Goal: Task Accomplishment & Management: Complete application form

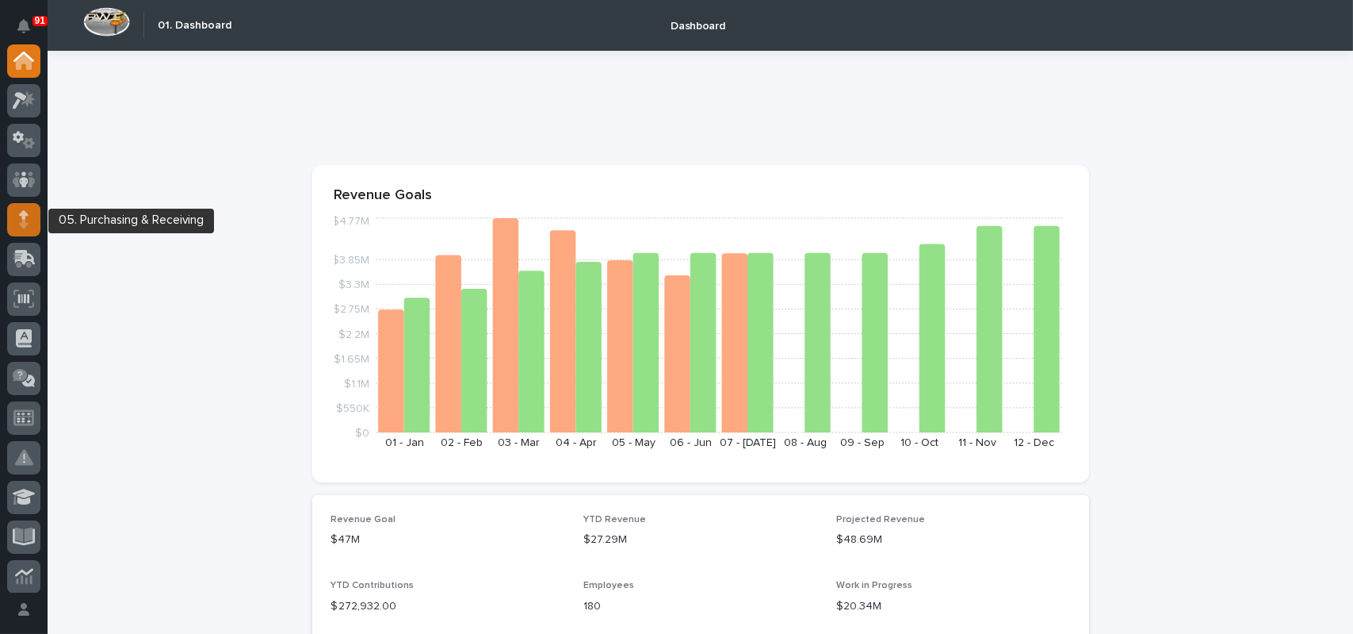
click at [25, 226] on icon at bounding box center [23, 223] width 9 height 9
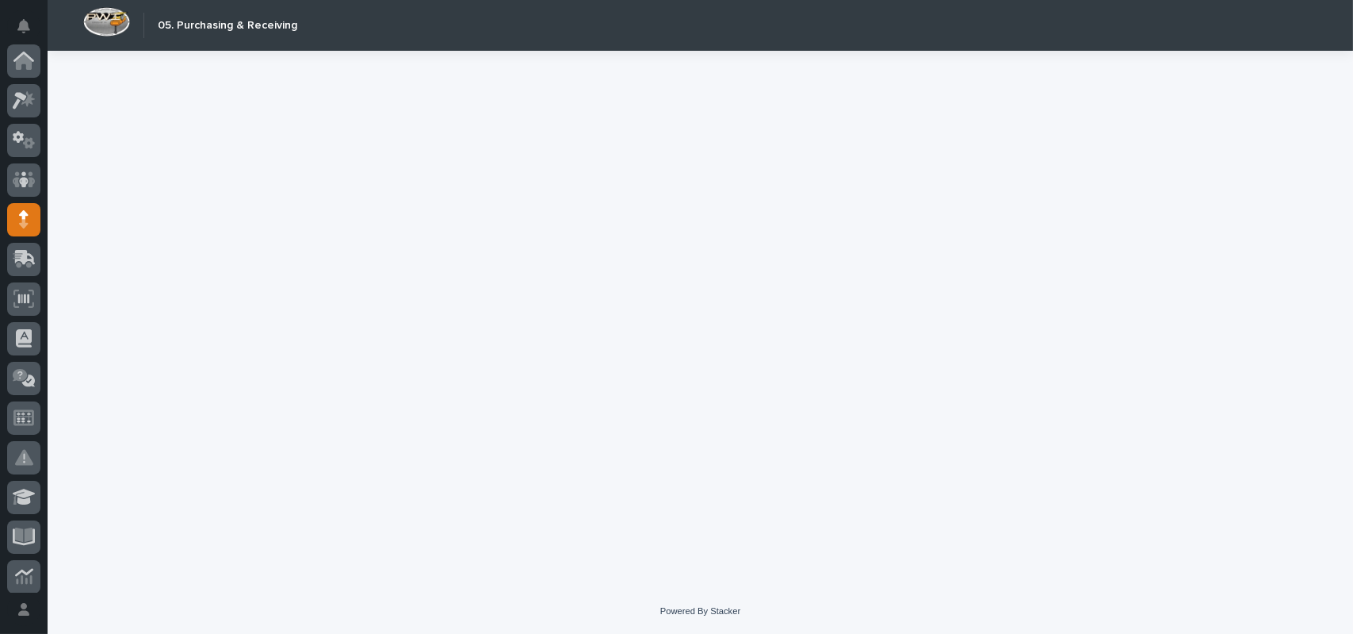
scroll to position [159, 0]
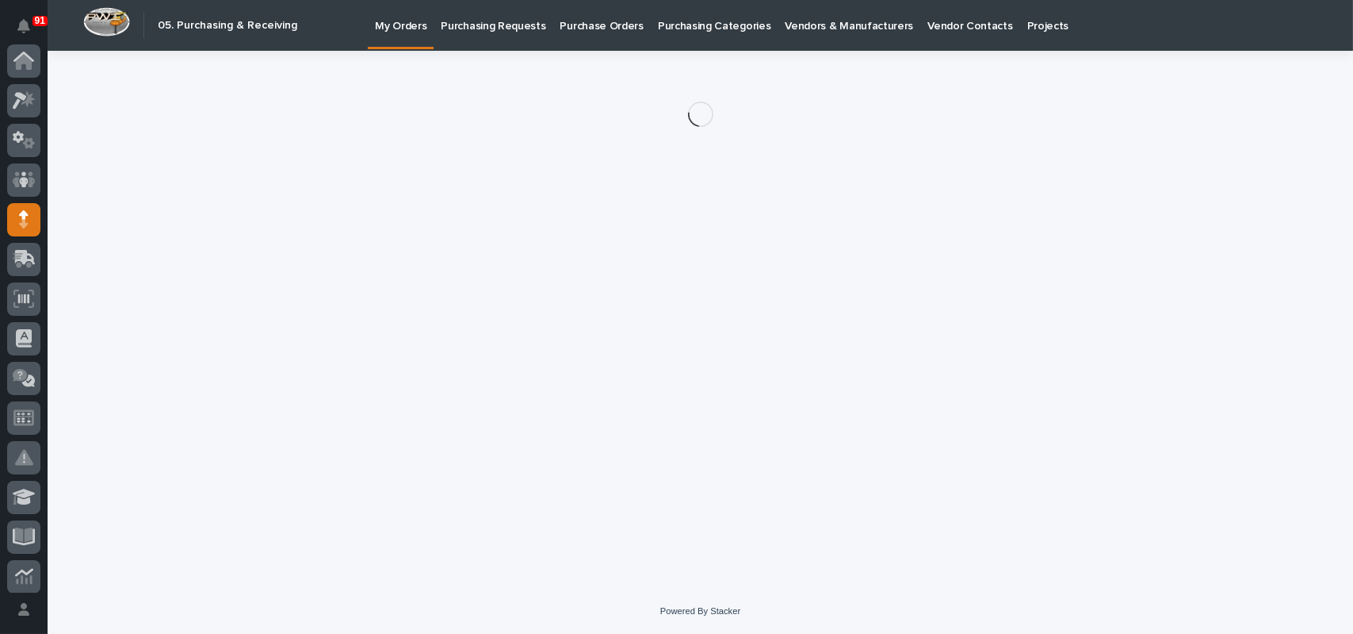
scroll to position [159, 0]
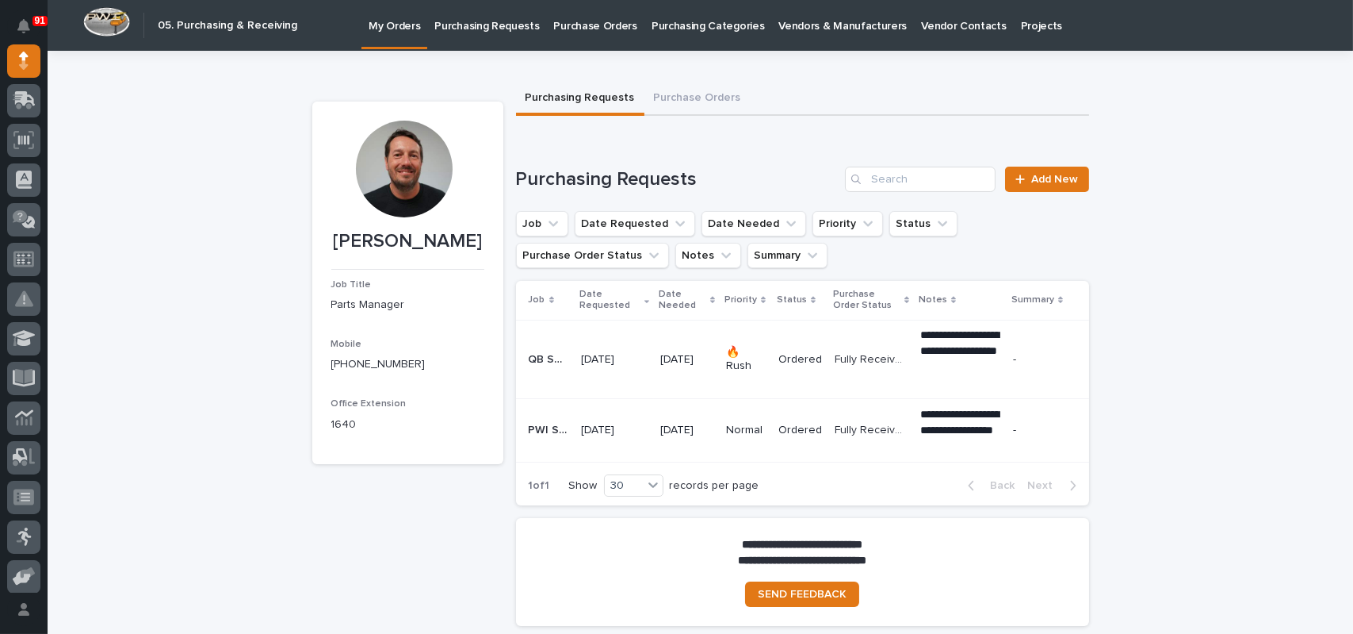
click at [611, 31] on p "Purchase Orders" at bounding box center [595, 16] width 83 height 33
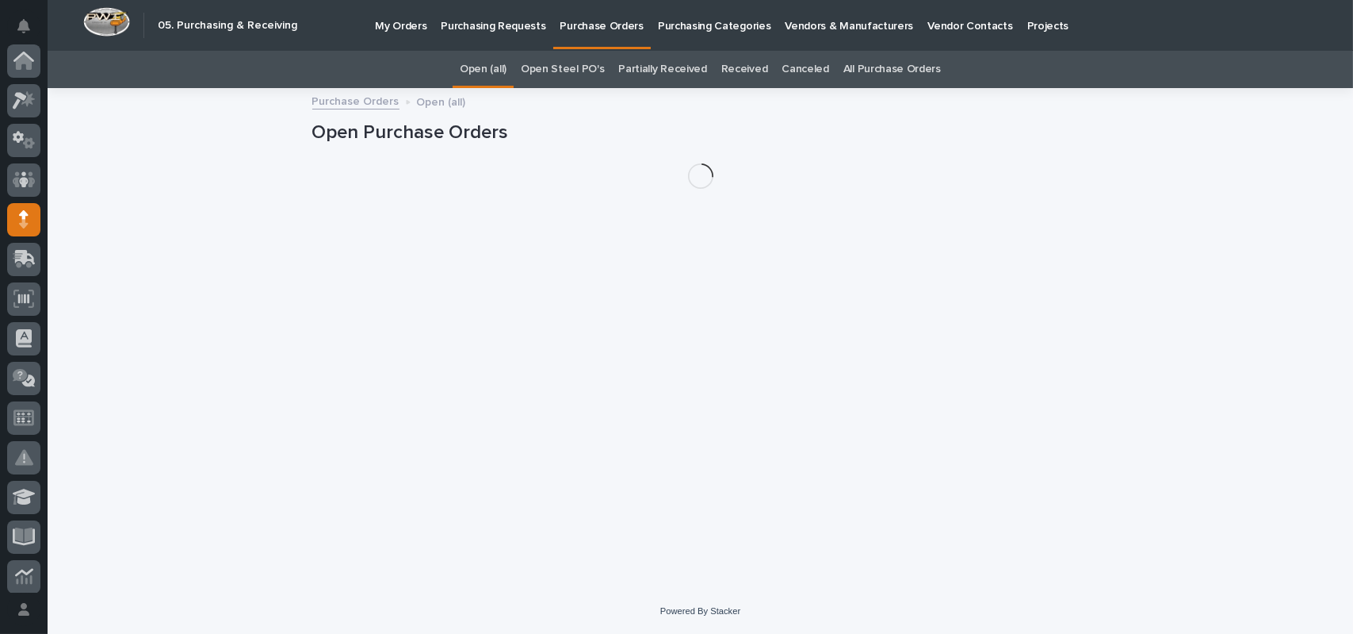
scroll to position [159, 0]
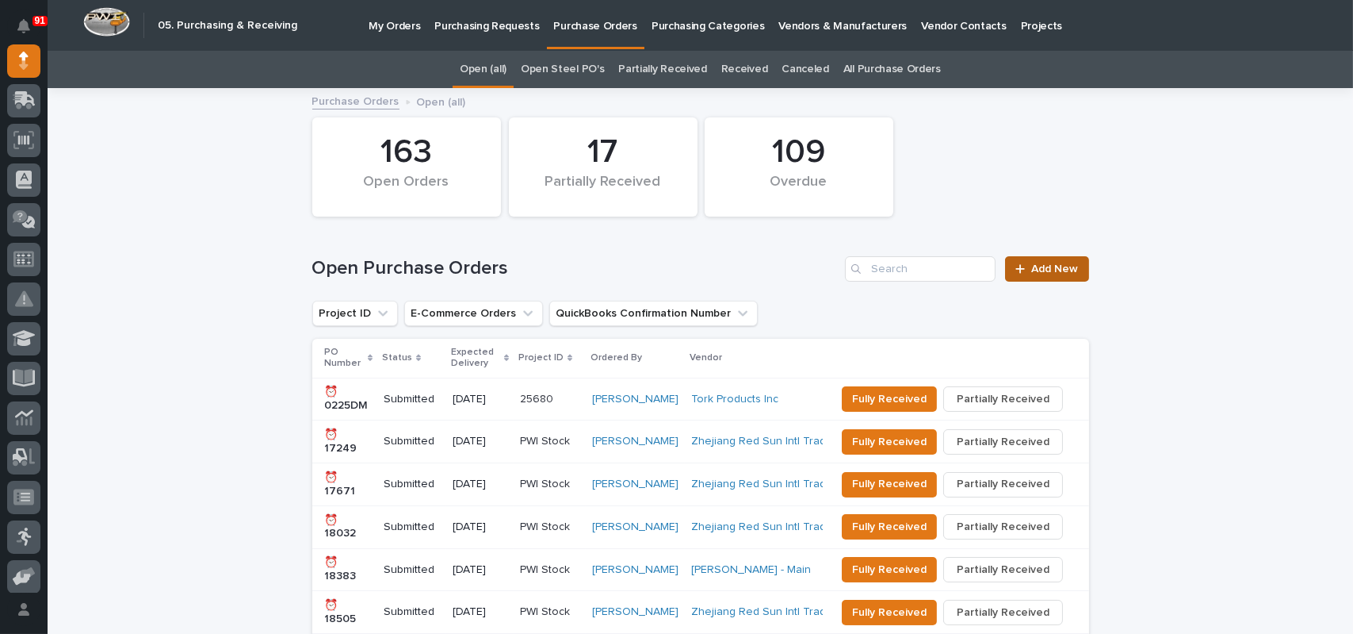
click at [1051, 272] on span "Add New" at bounding box center [1055, 268] width 47 height 11
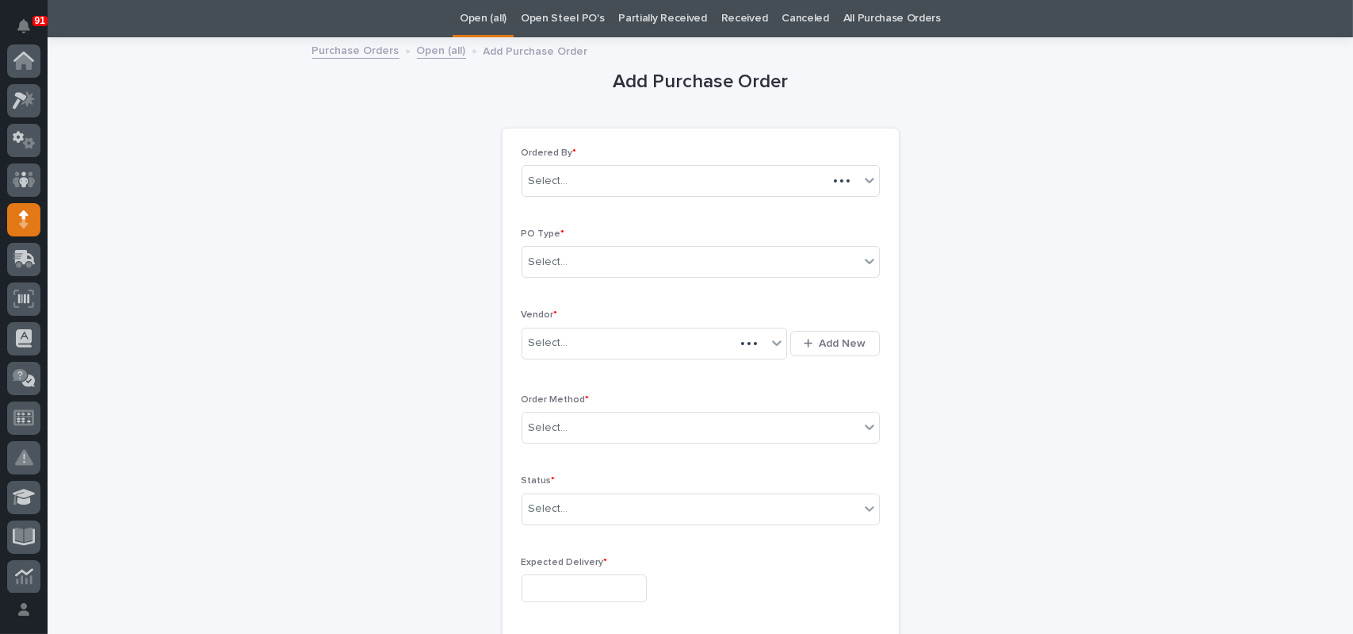
scroll to position [159, 0]
click at [572, 271] on div "Select..." at bounding box center [691, 262] width 337 height 26
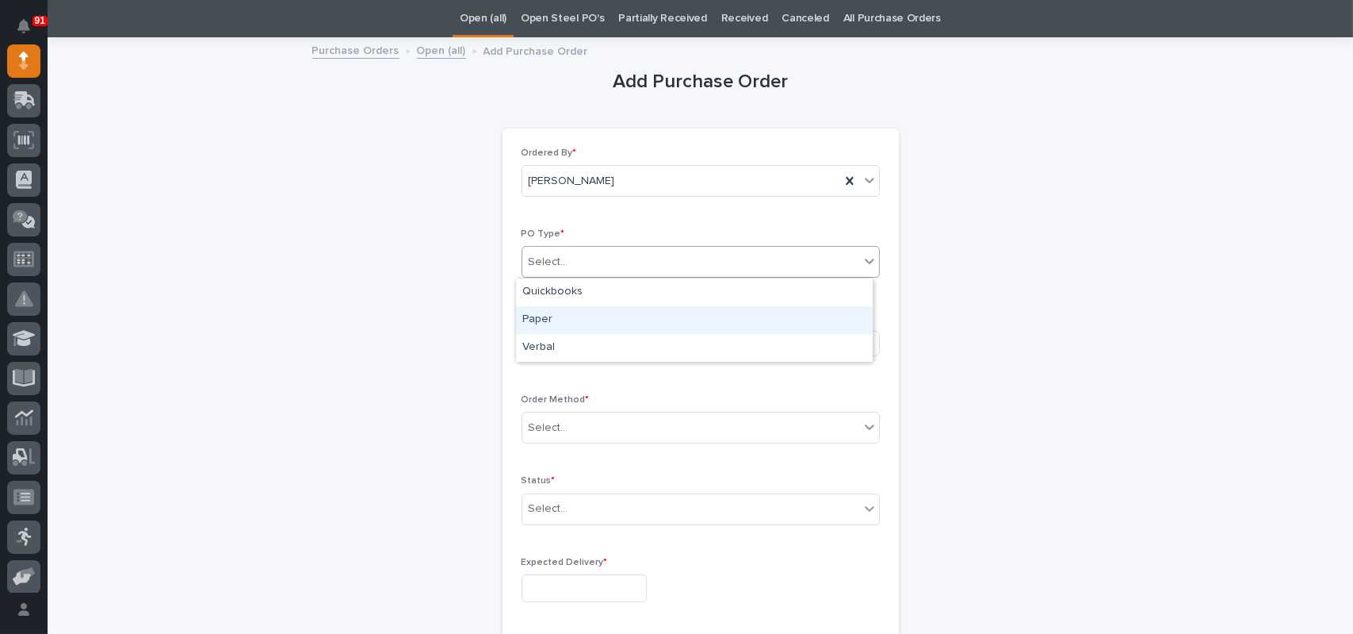
click at [553, 316] on div "Paper" at bounding box center [694, 320] width 357 height 28
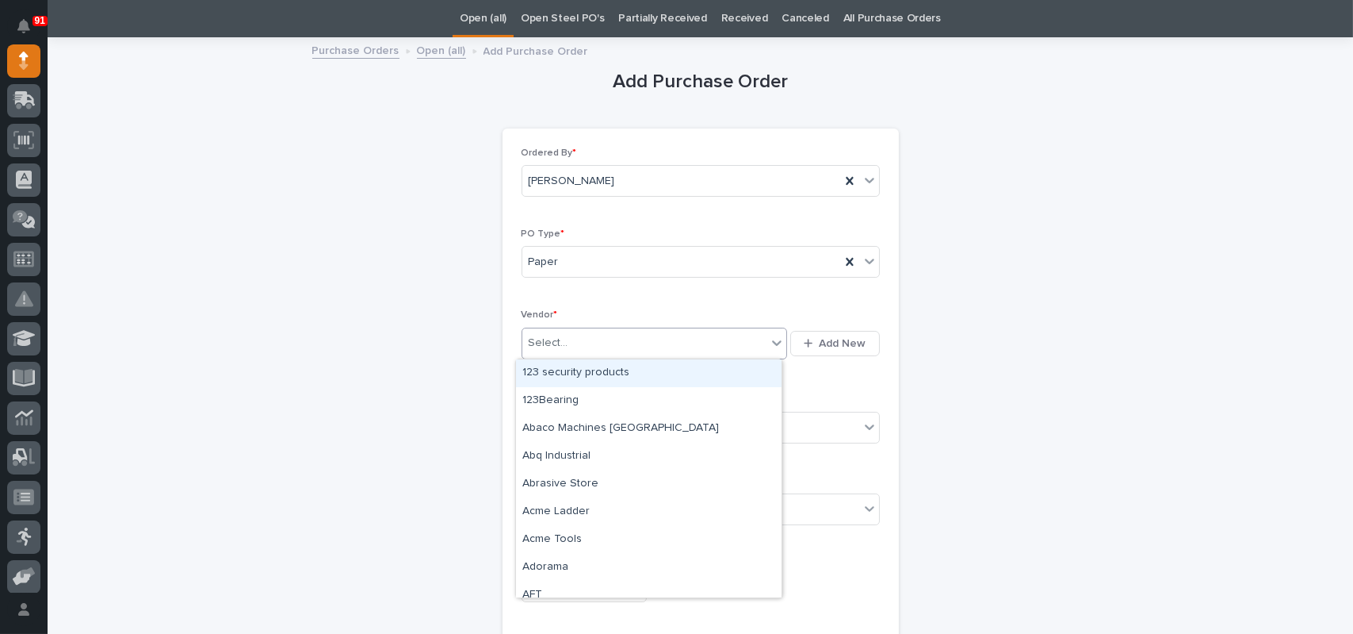
click at [576, 343] on div "Select..." at bounding box center [645, 343] width 245 height 26
type input "**"
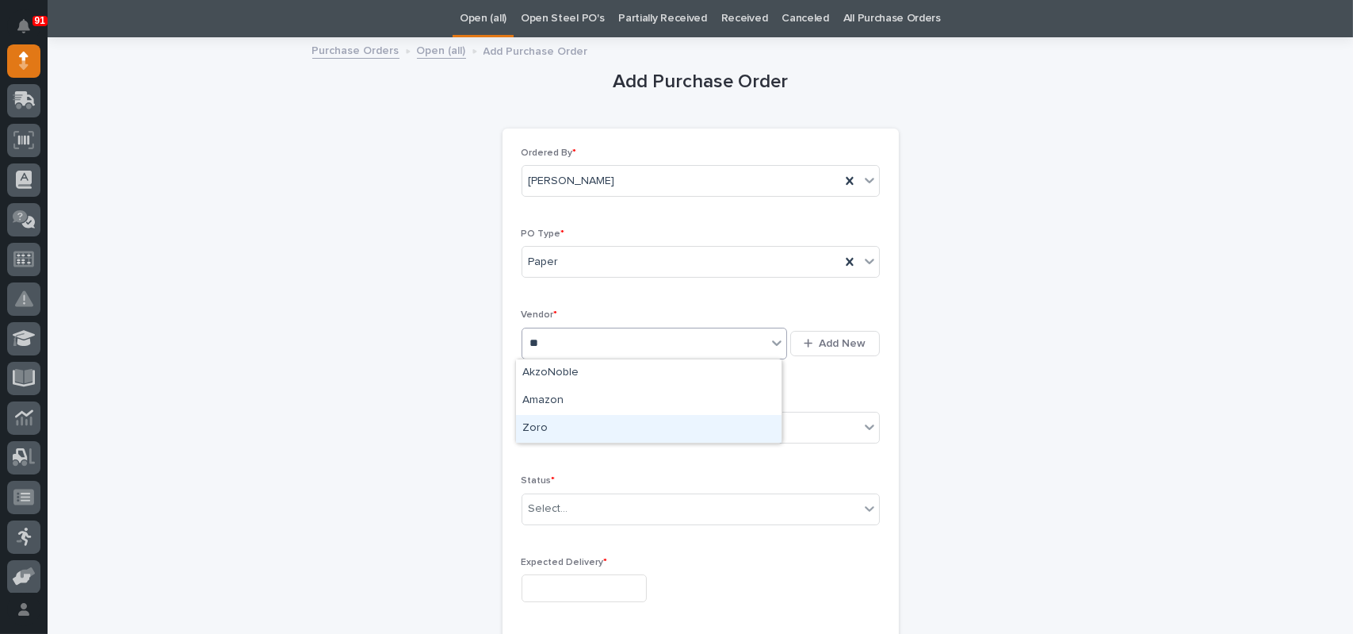
click at [531, 420] on div "Zoro" at bounding box center [649, 429] width 266 height 28
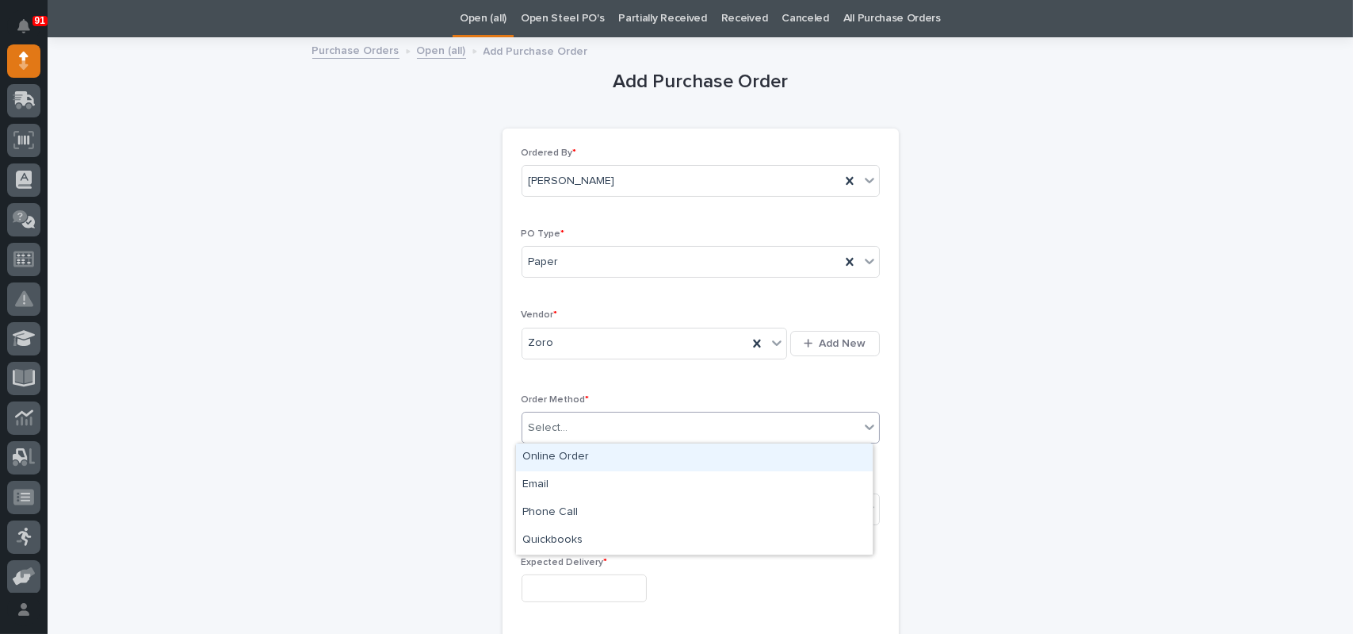
click at [567, 420] on div "Select..." at bounding box center [691, 428] width 337 height 26
click at [569, 457] on div "Online Order" at bounding box center [694, 457] width 357 height 28
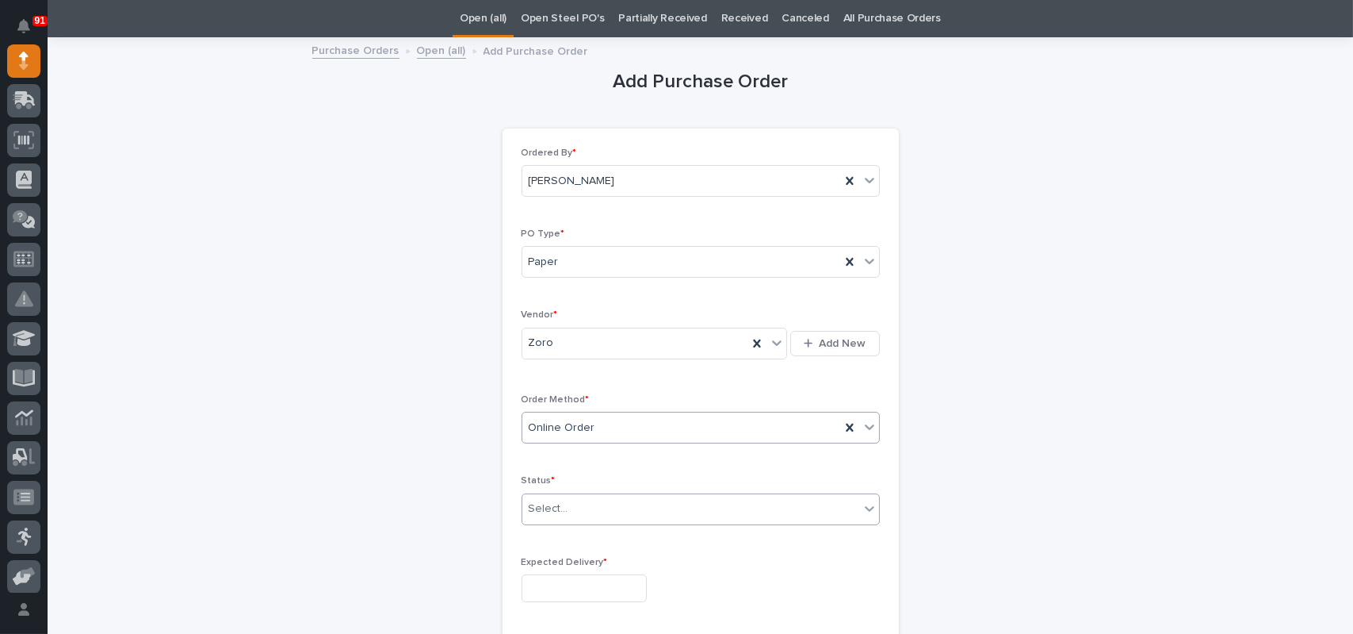
click at [542, 506] on div "Select..." at bounding box center [549, 508] width 40 height 17
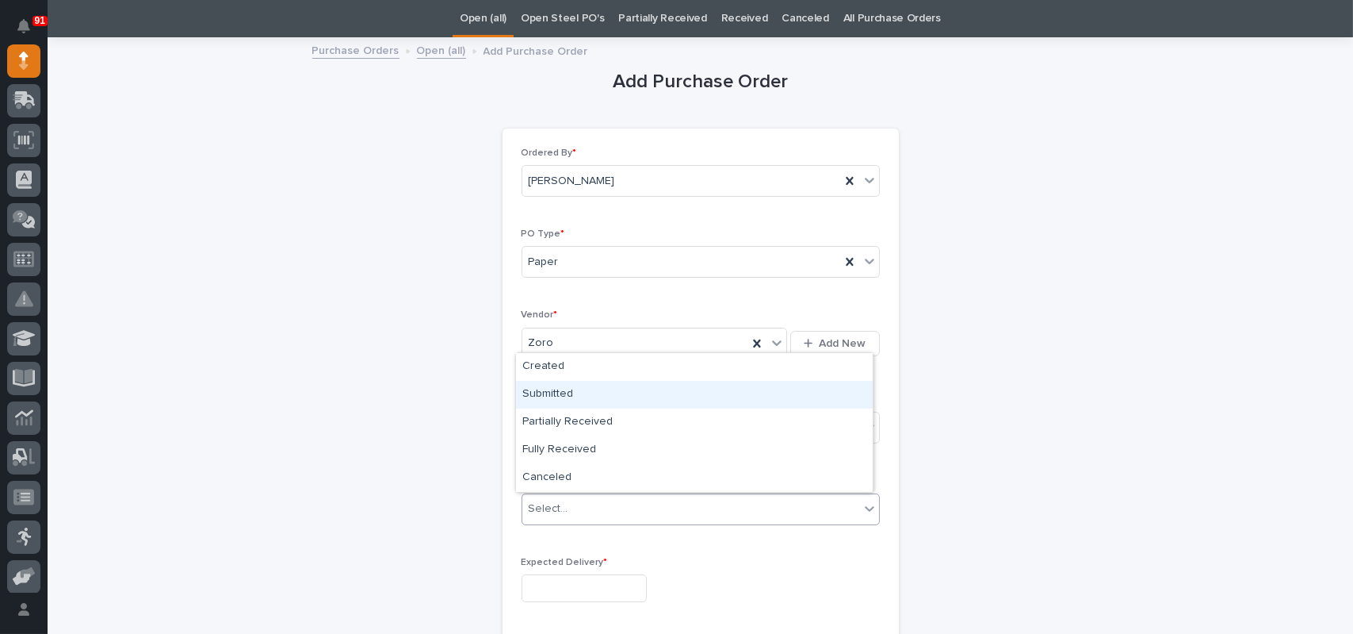
click at [557, 405] on div "Submitted" at bounding box center [694, 395] width 357 height 28
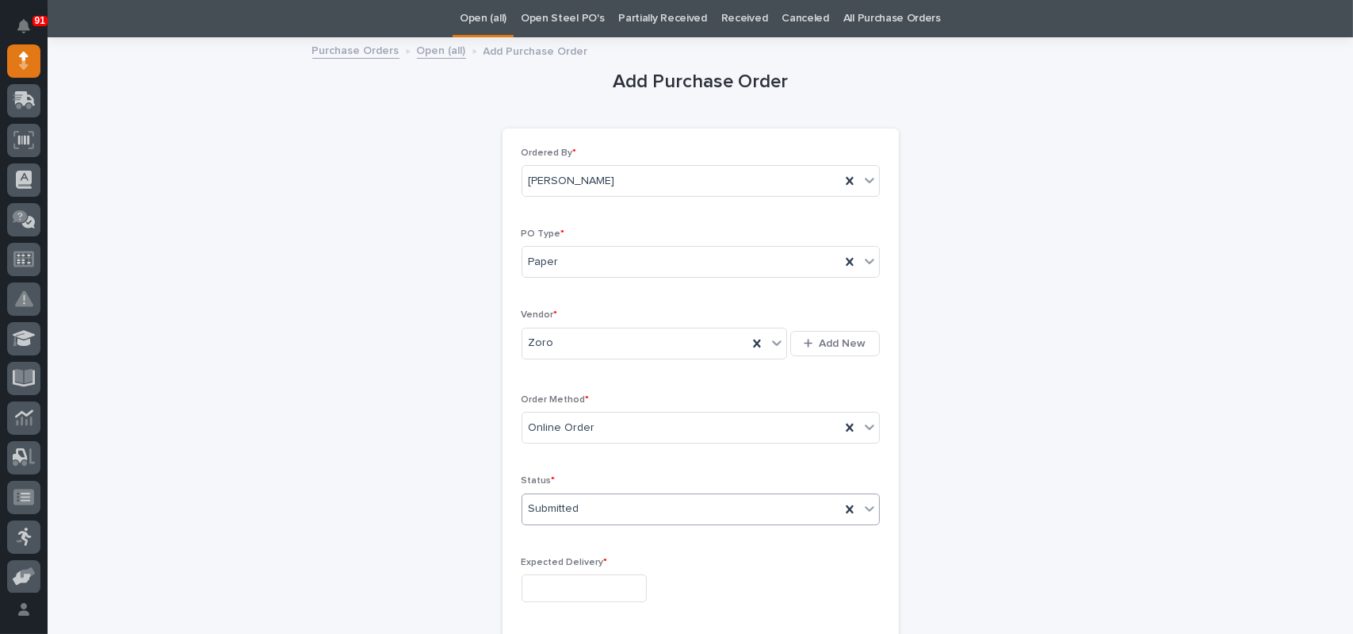
click at [543, 581] on input "text" at bounding box center [584, 588] width 125 height 28
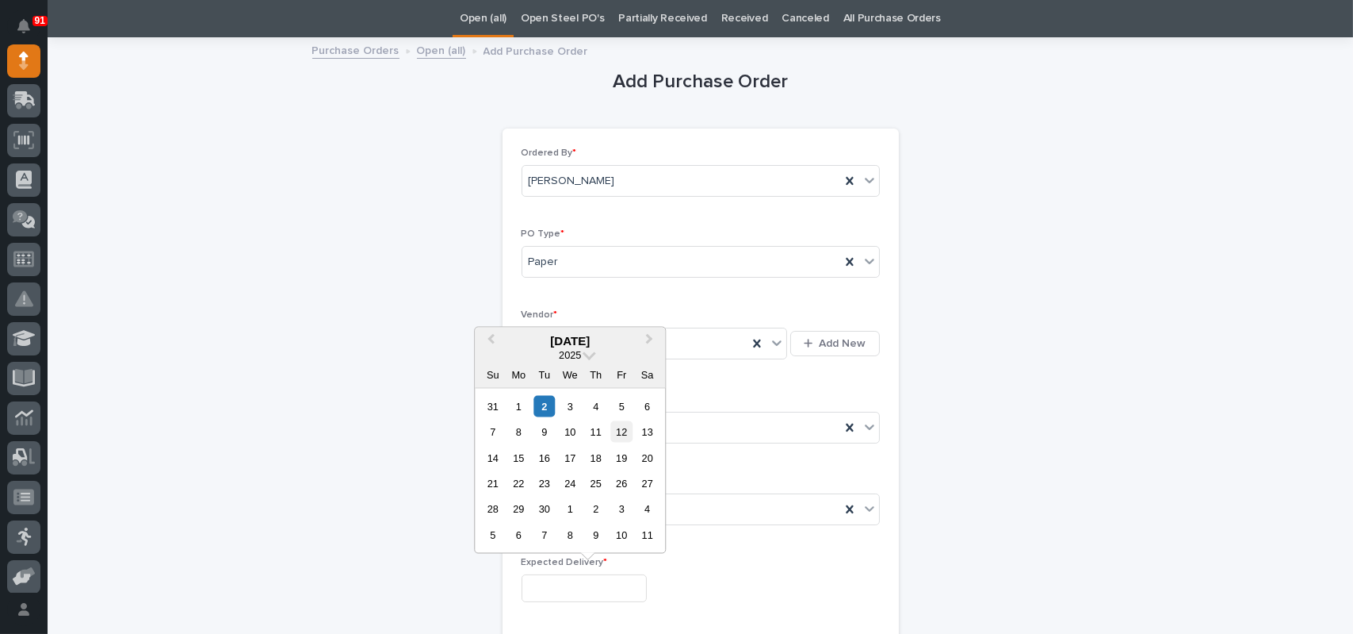
click at [623, 435] on div "12" at bounding box center [621, 431] width 21 height 21
type input "**********"
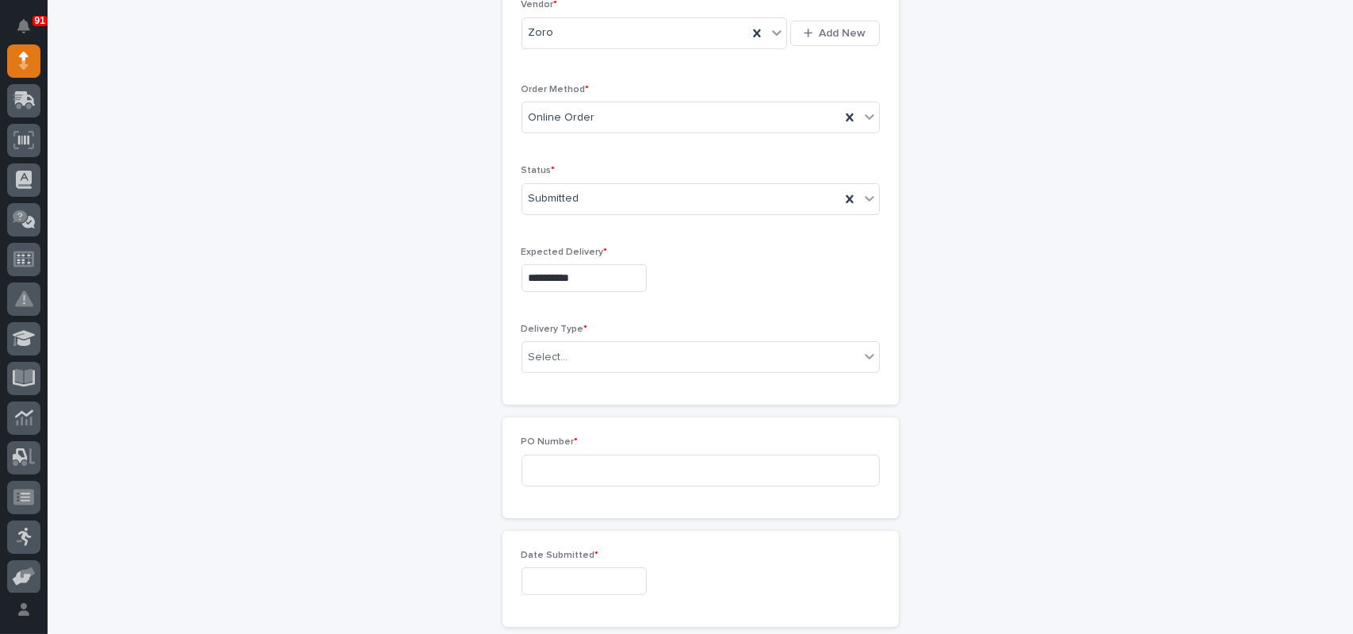
scroll to position [368, 0]
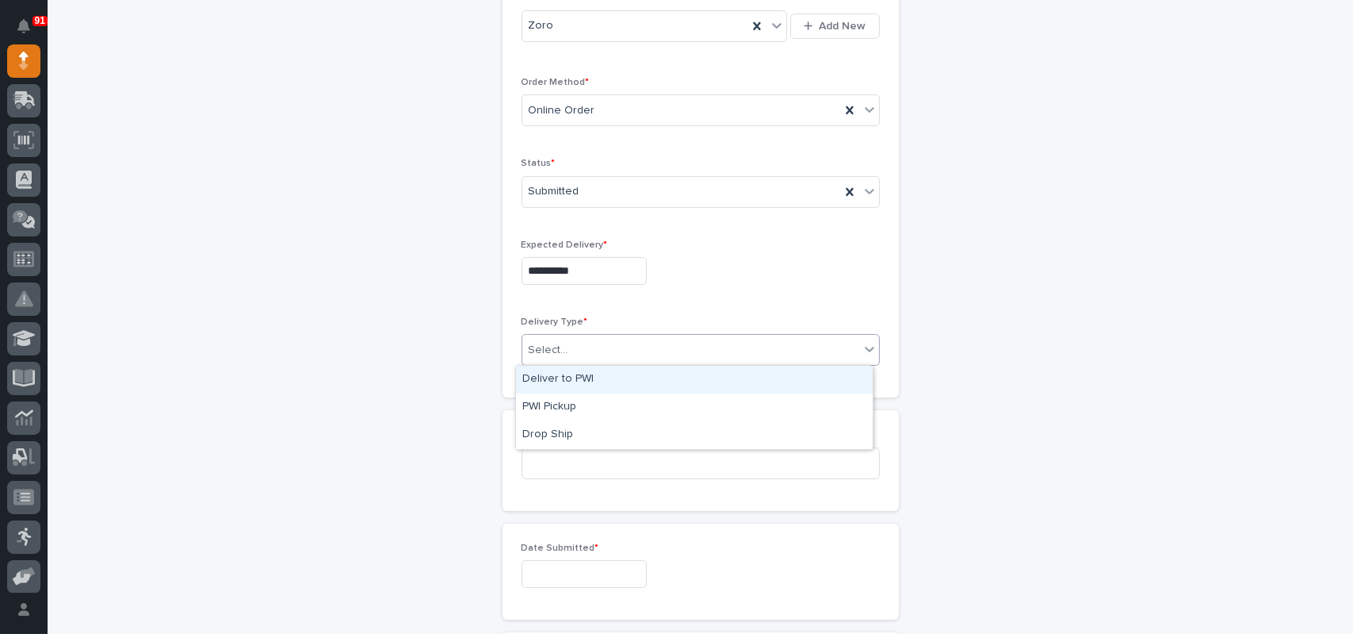
click at [570, 355] on div at bounding box center [571, 350] width 2 height 17
click at [563, 384] on div "Deliver to PWI" at bounding box center [694, 380] width 357 height 28
click at [552, 465] on input at bounding box center [701, 463] width 358 height 32
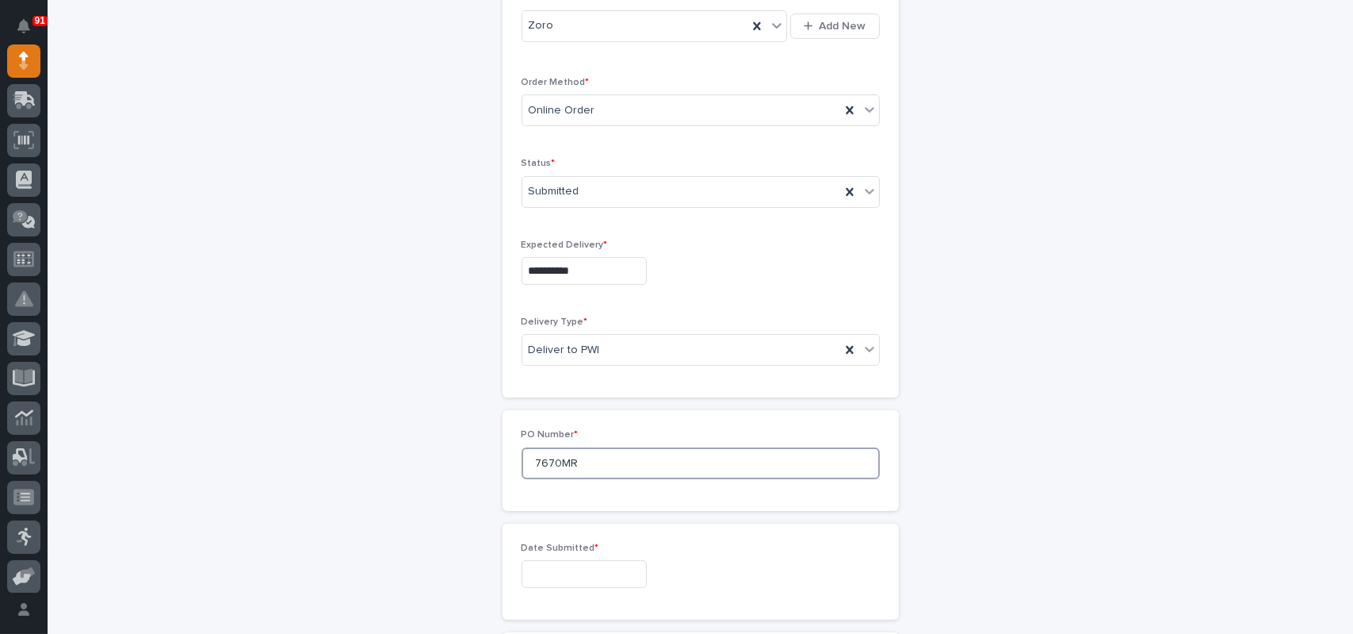
type input "7670MR"
click at [568, 576] on input "text" at bounding box center [584, 574] width 125 height 28
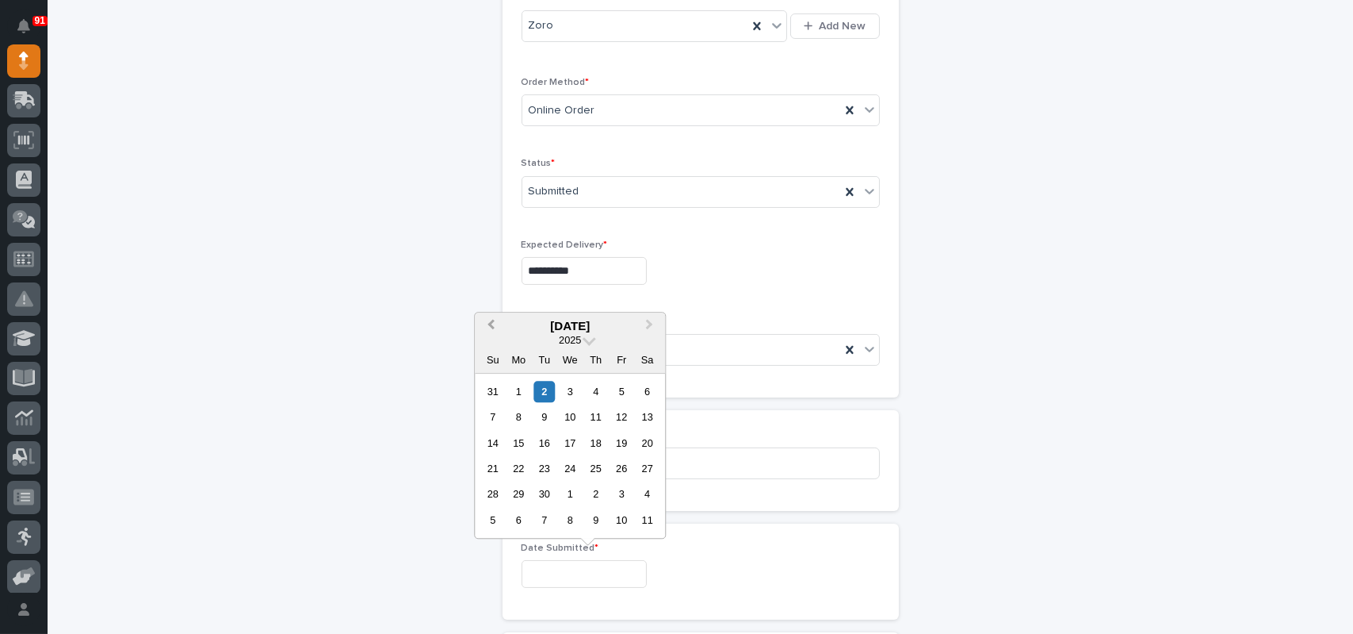
click at [495, 327] on button "Previous Month" at bounding box center [489, 326] width 25 height 25
click at [546, 492] on div "26" at bounding box center [544, 494] width 21 height 21
type input "**********"
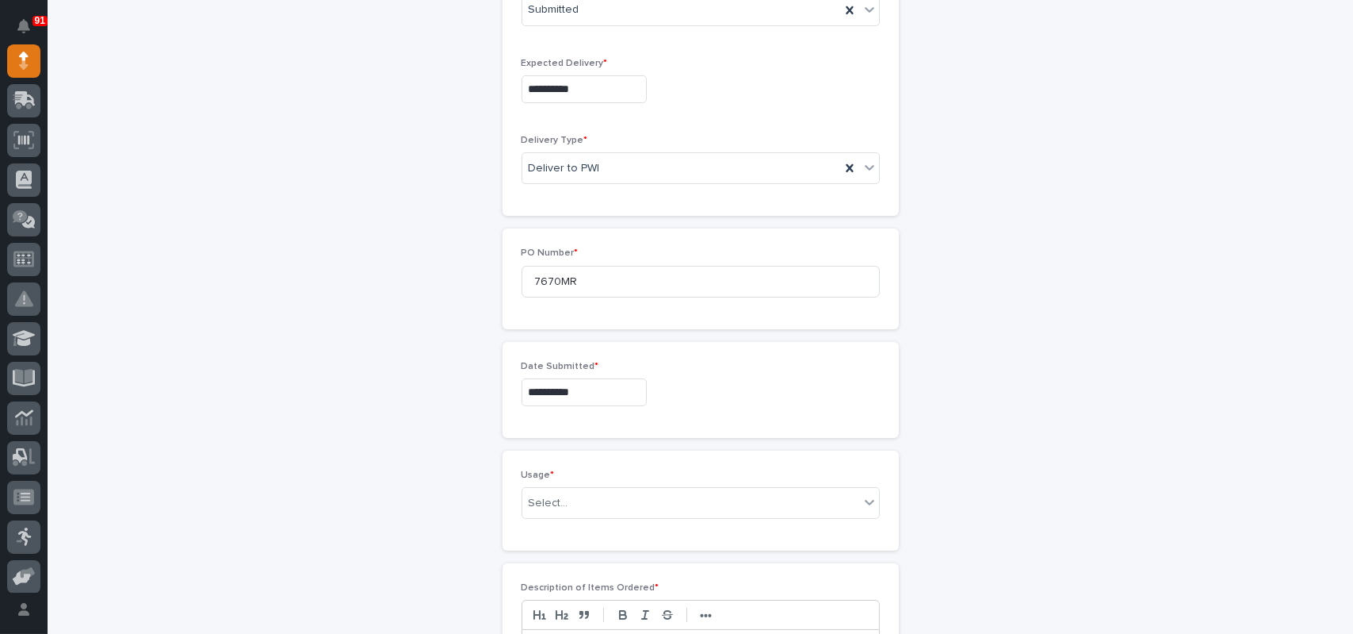
scroll to position [685, 0]
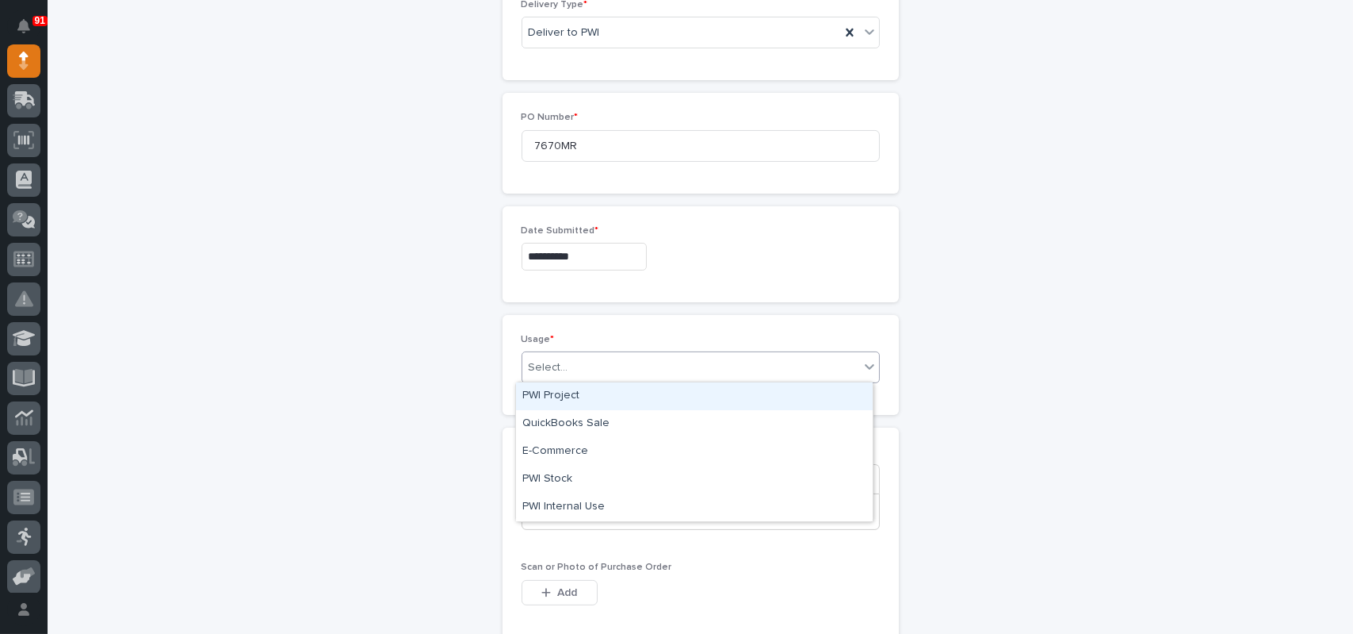
click at [557, 355] on div "Select..." at bounding box center [691, 367] width 337 height 26
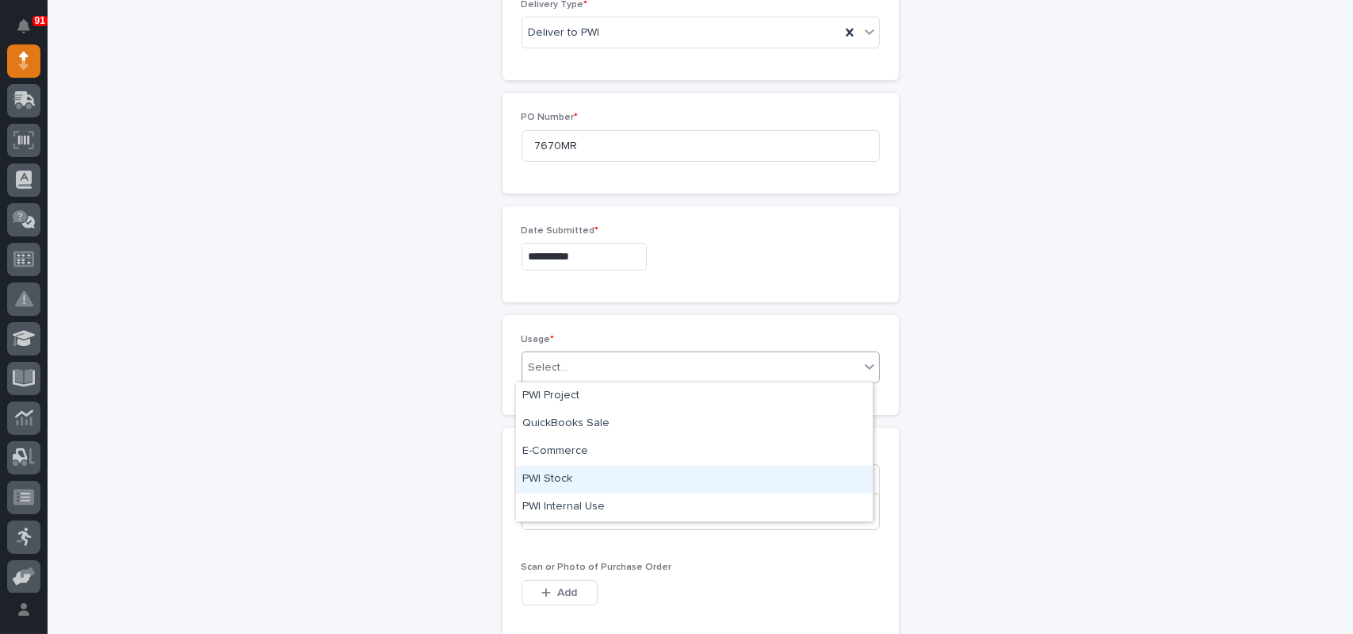
click at [546, 475] on div "PWI Stock" at bounding box center [694, 479] width 357 height 28
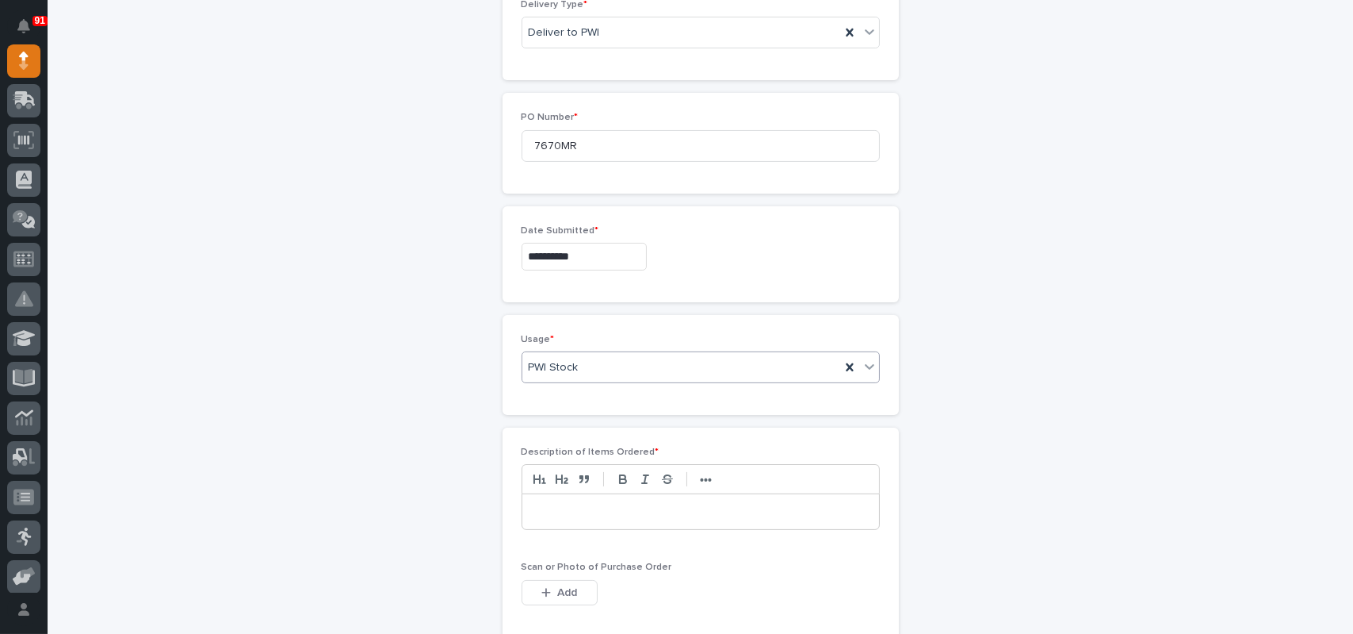
click at [559, 513] on p at bounding box center [700, 511] width 333 height 16
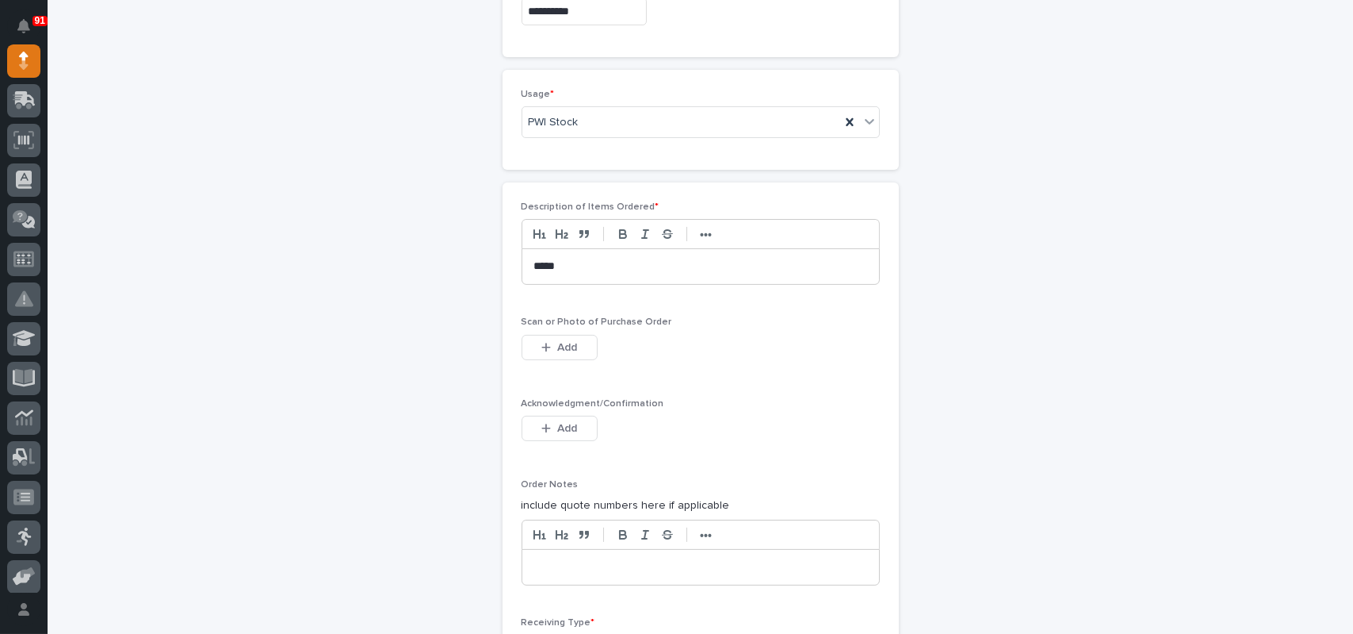
scroll to position [1082, 0]
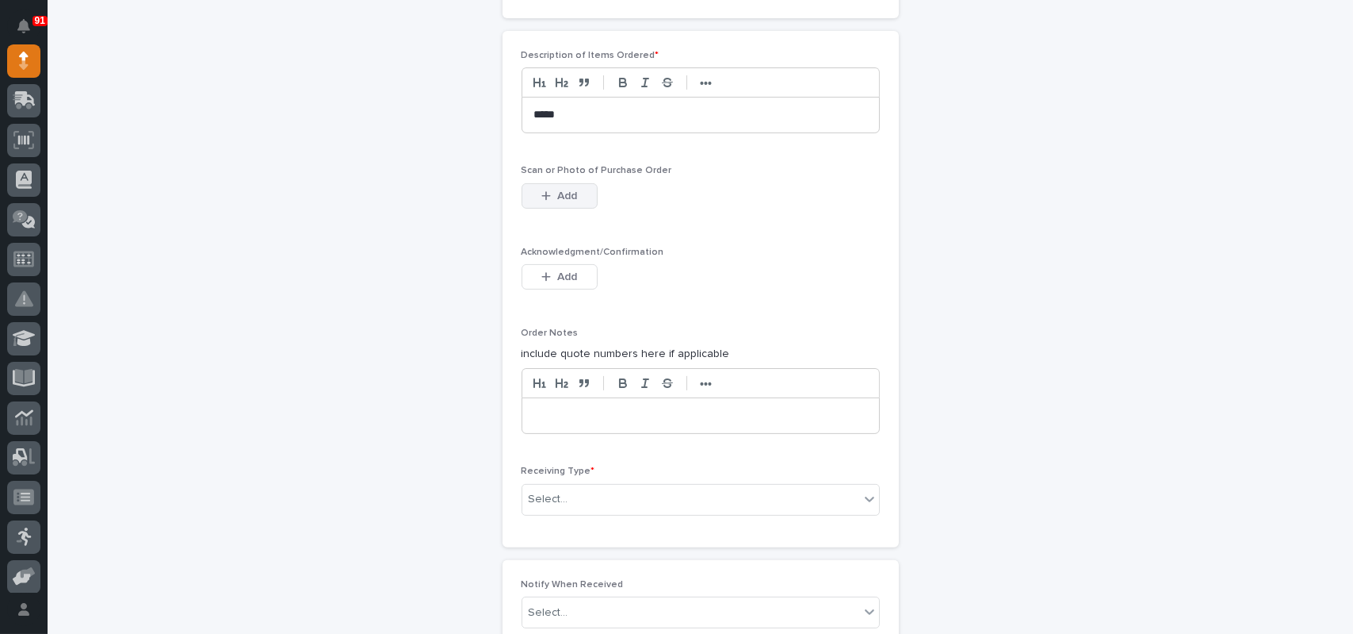
click at [566, 198] on span "Add" at bounding box center [567, 196] width 20 height 14
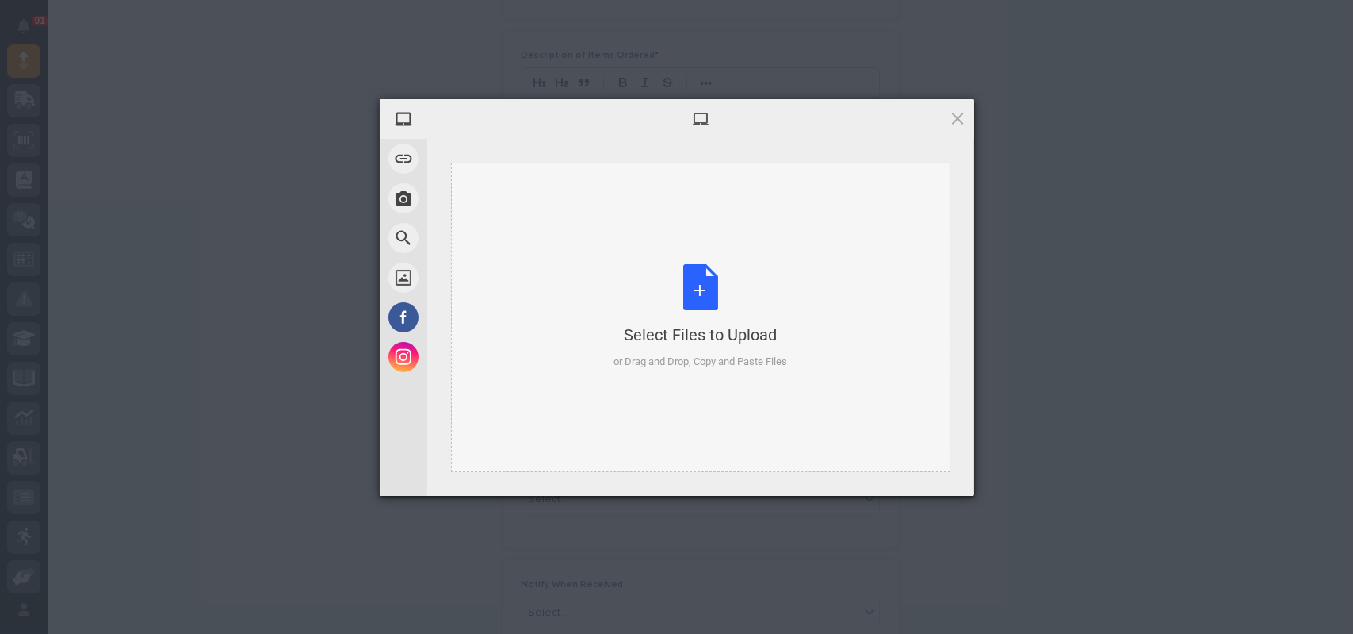
click at [691, 300] on div "Select Files to Upload or Drag and Drop, Copy and Paste Files" at bounding box center [701, 316] width 174 height 105
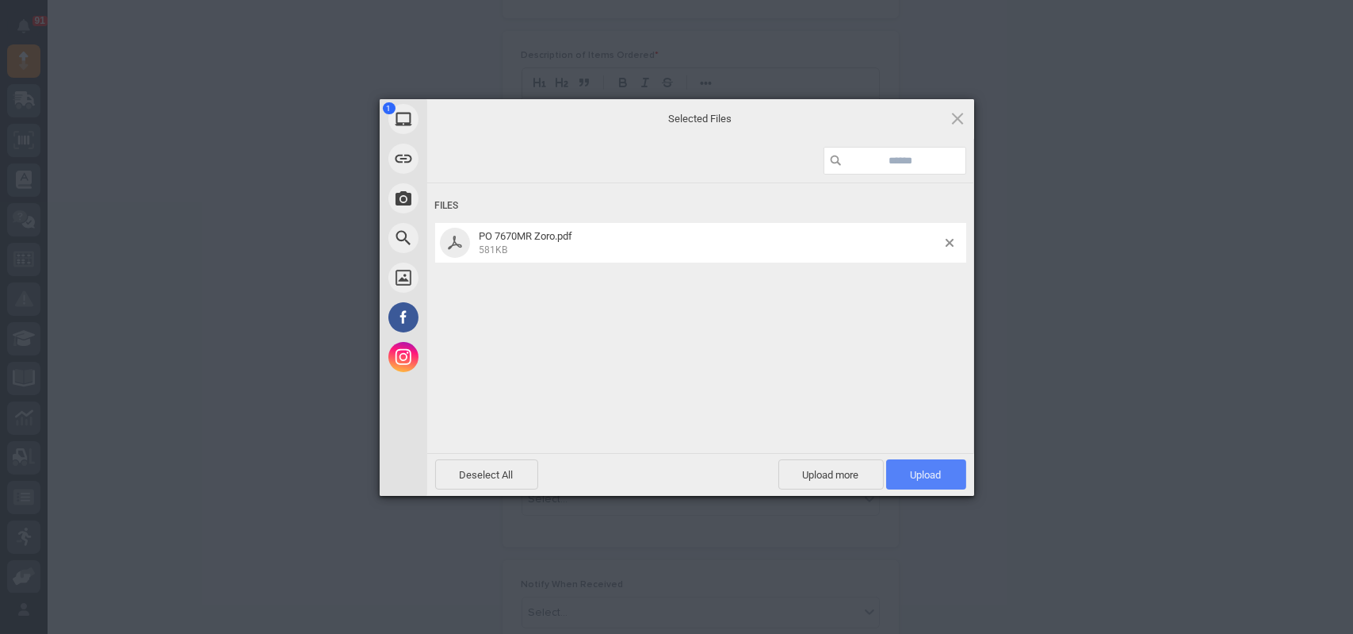
click at [933, 477] on span "Upload 1" at bounding box center [926, 475] width 31 height 12
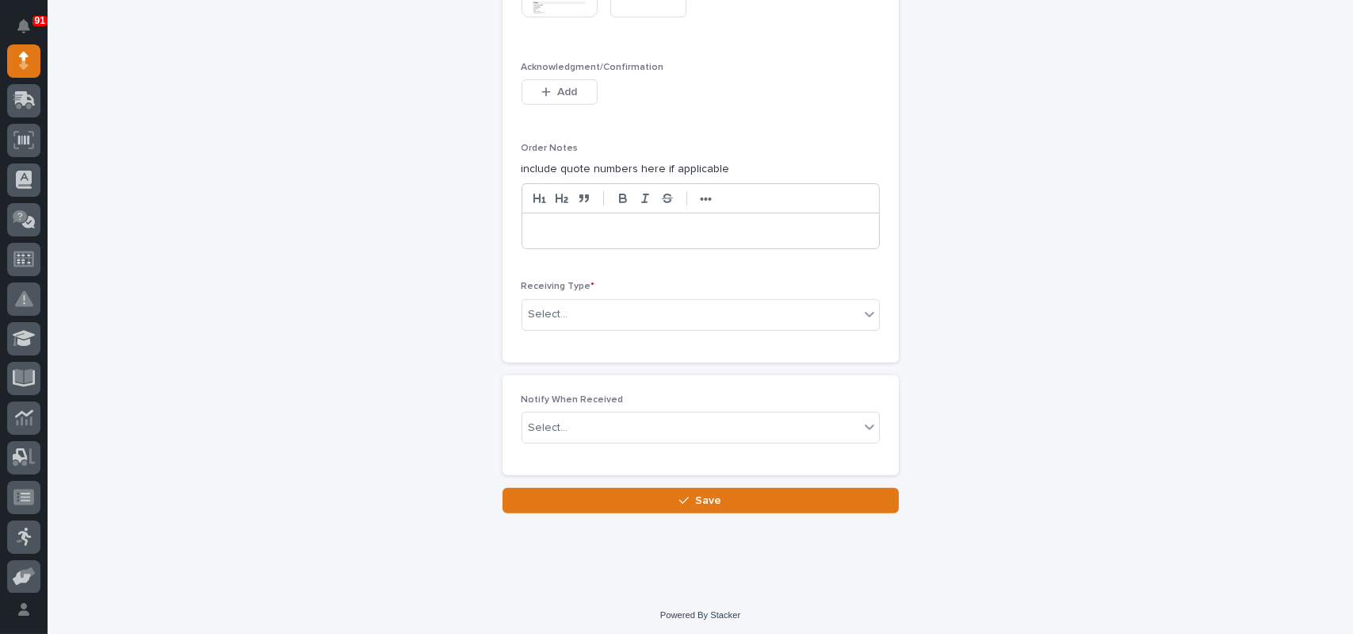
scroll to position [1324, 0]
click at [575, 301] on div "Select..." at bounding box center [691, 314] width 337 height 26
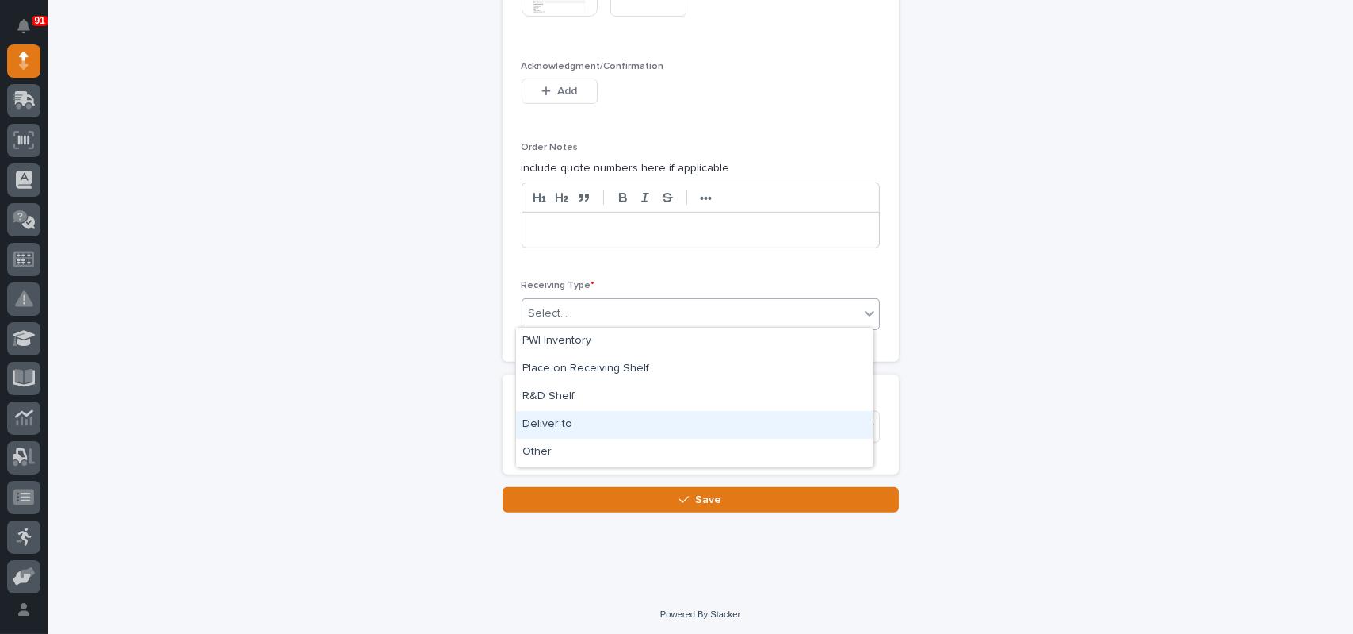
click at [565, 419] on div "Deliver to" at bounding box center [694, 425] width 357 height 28
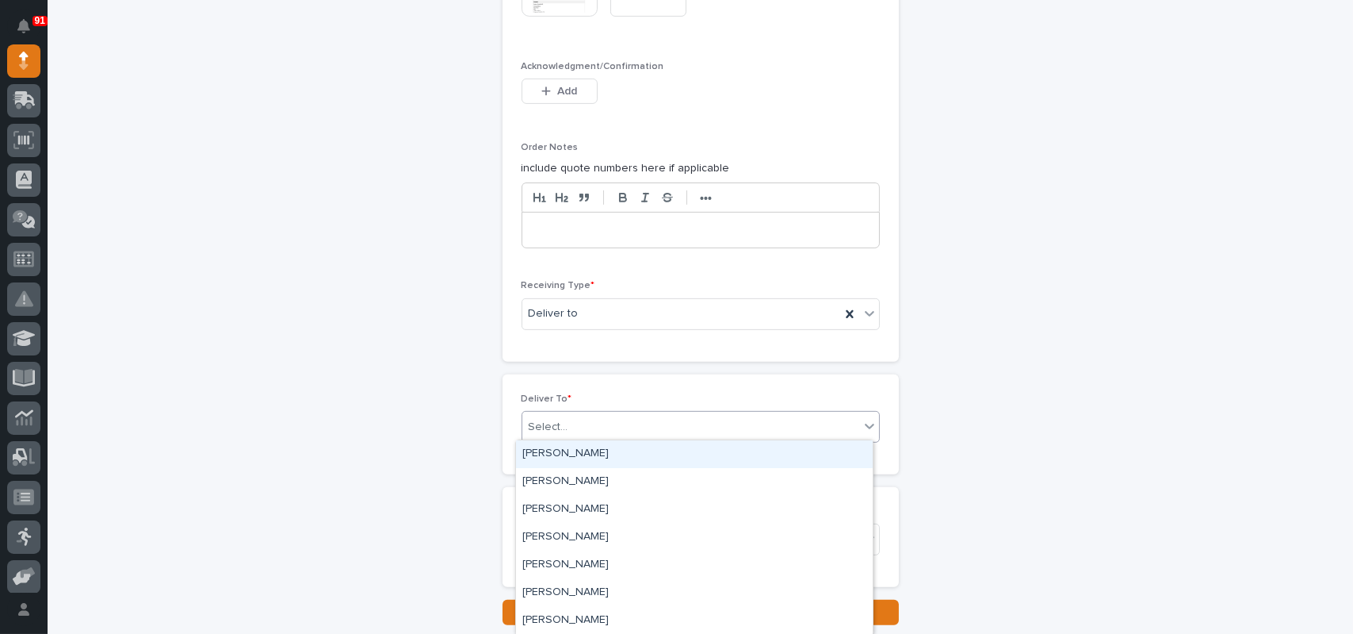
click at [565, 419] on div "Select..." at bounding box center [691, 427] width 337 height 26
type input "****"
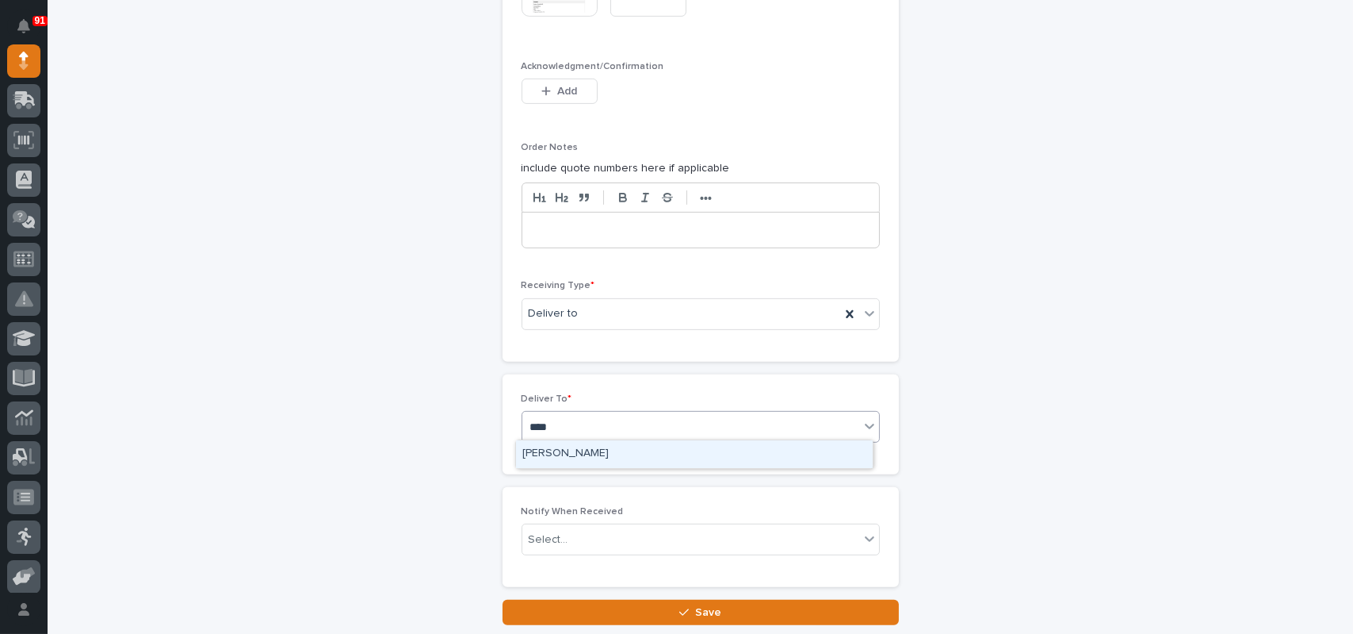
click at [542, 445] on div "[PERSON_NAME]" at bounding box center [694, 454] width 357 height 28
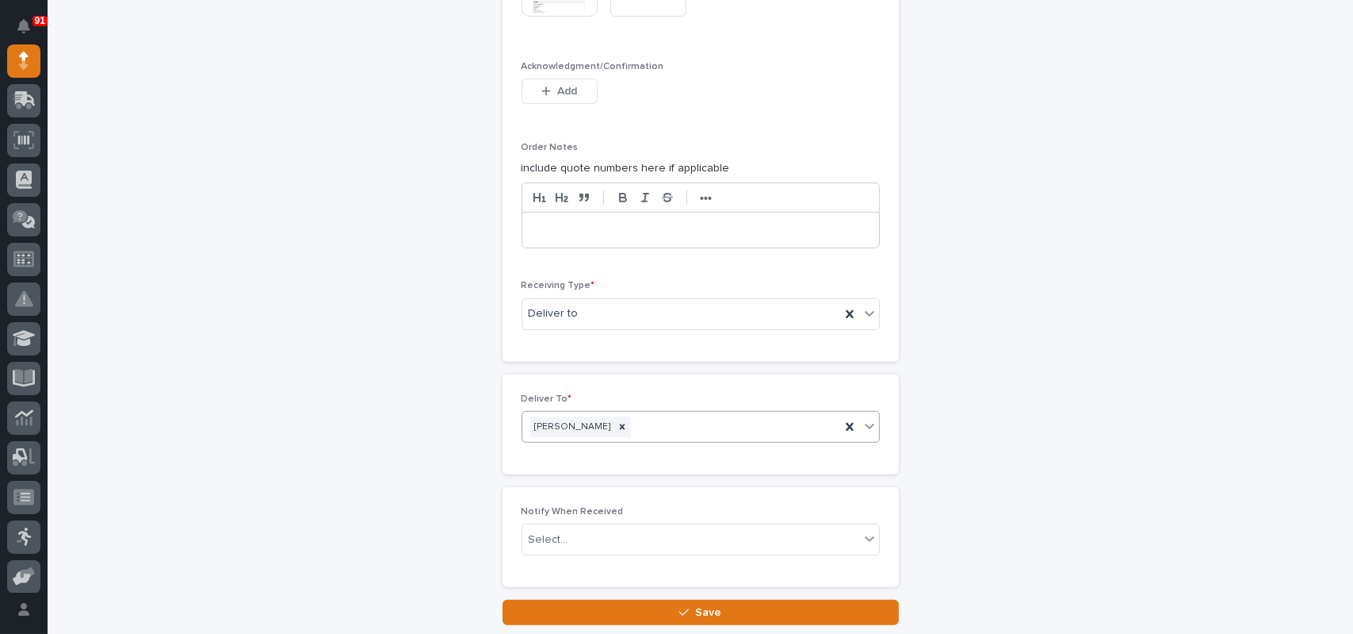
scroll to position [1437, 0]
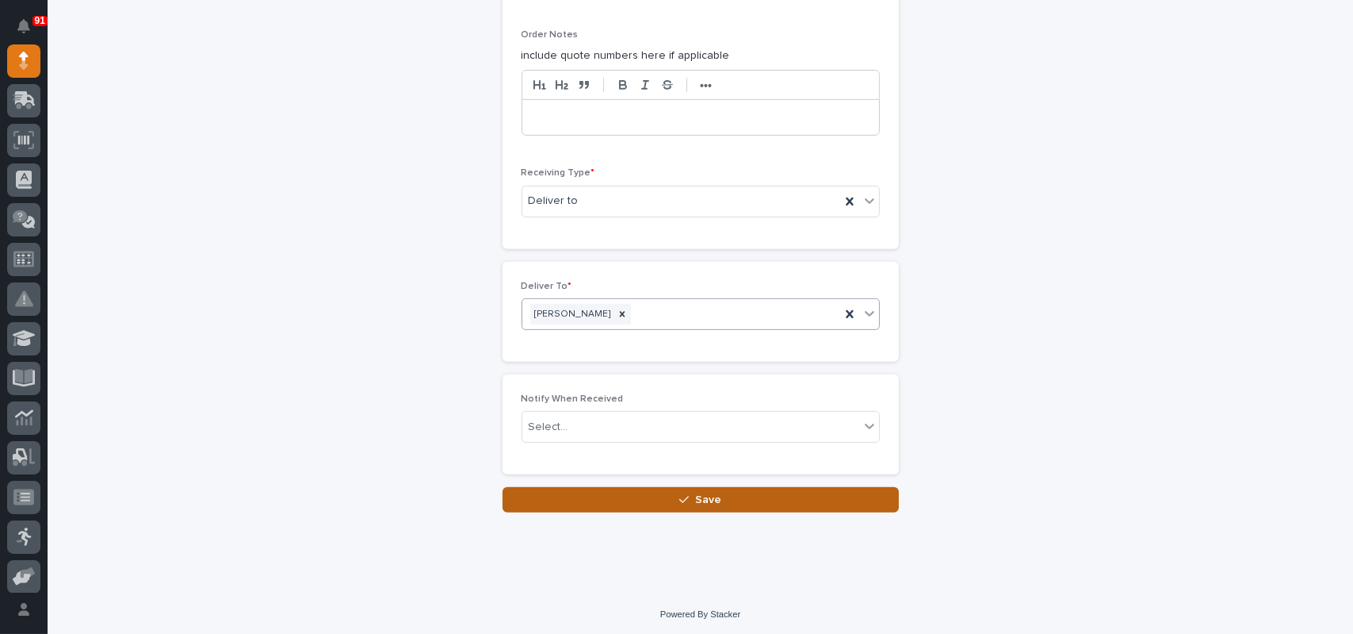
click at [695, 494] on span "Save" at bounding box center [708, 499] width 26 height 14
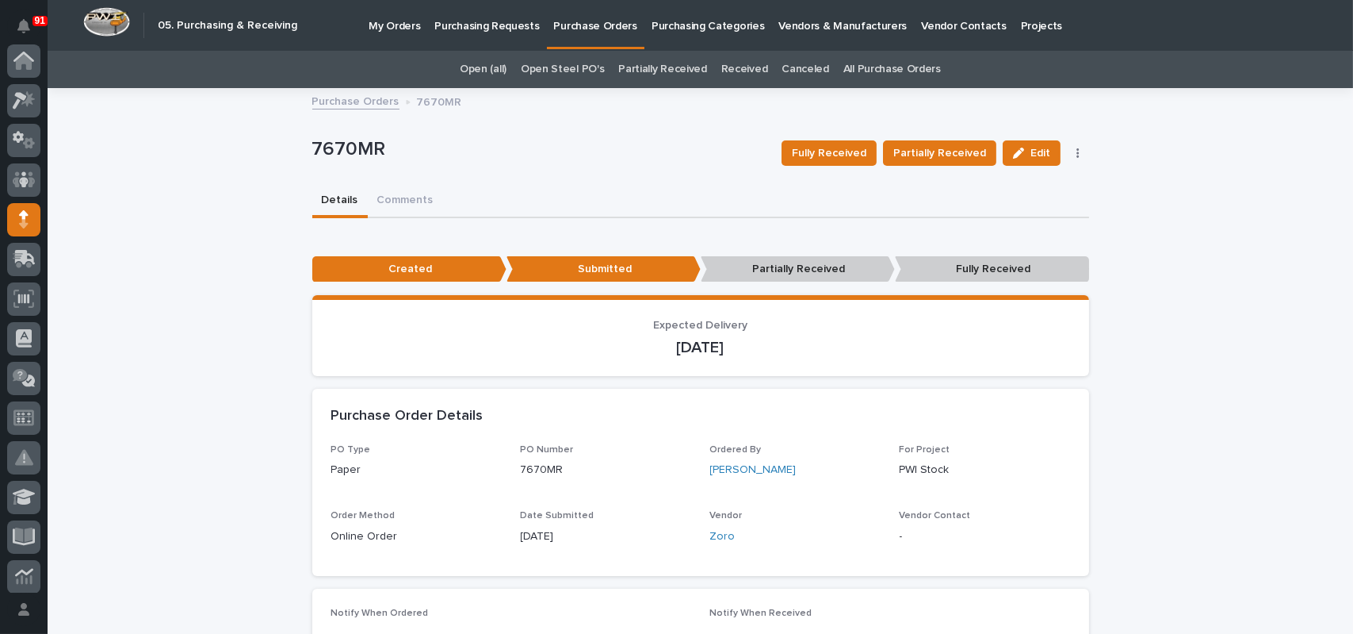
scroll to position [159, 0]
click at [597, 28] on p "Purchase Orders" at bounding box center [595, 16] width 83 height 33
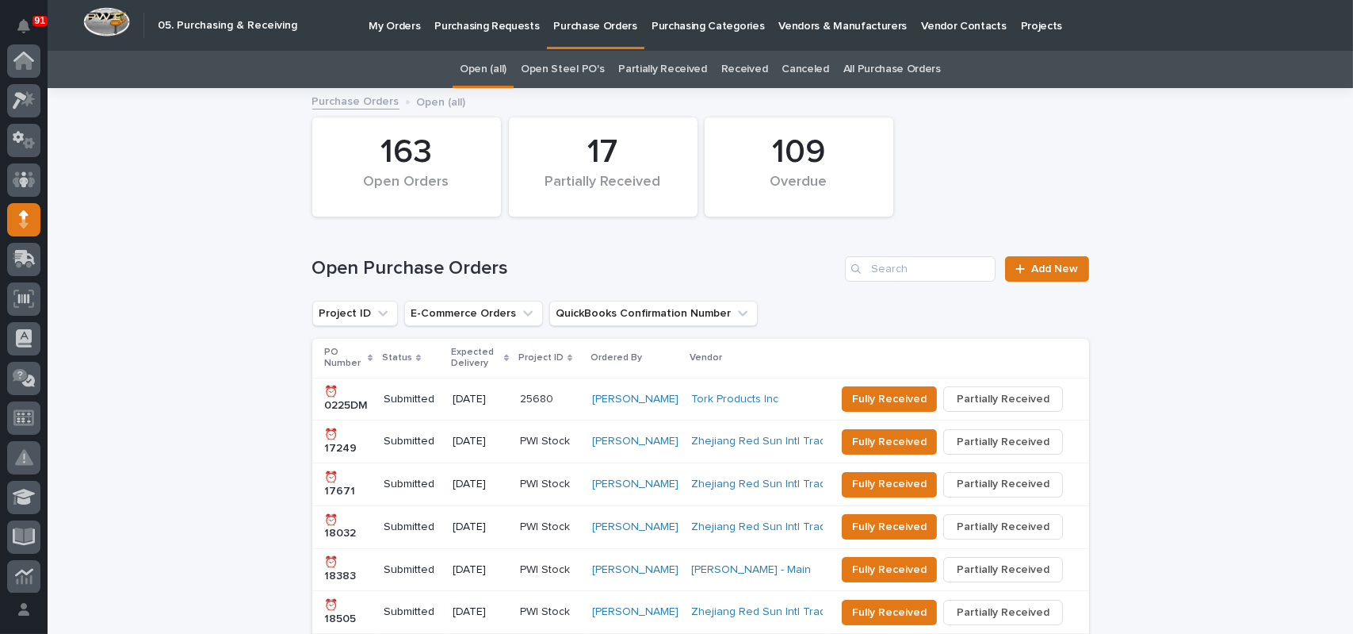
scroll to position [159, 0]
click at [1050, 268] on span "Add New" at bounding box center [1055, 268] width 47 height 11
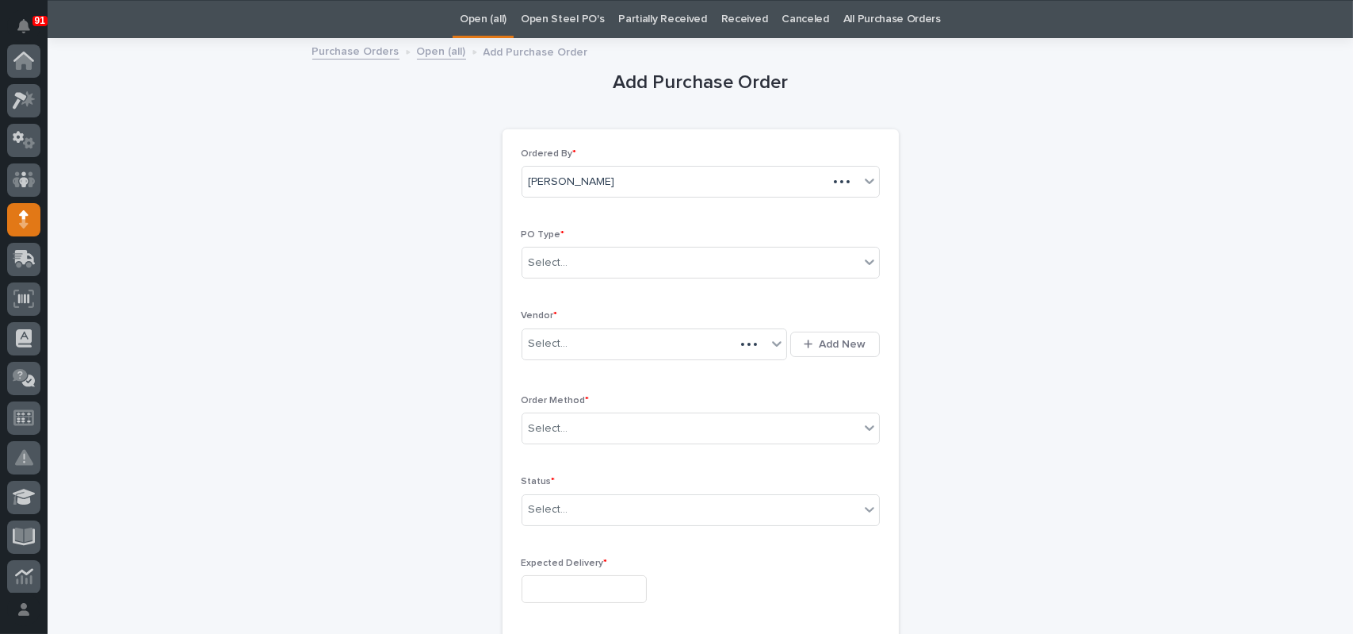
scroll to position [159, 0]
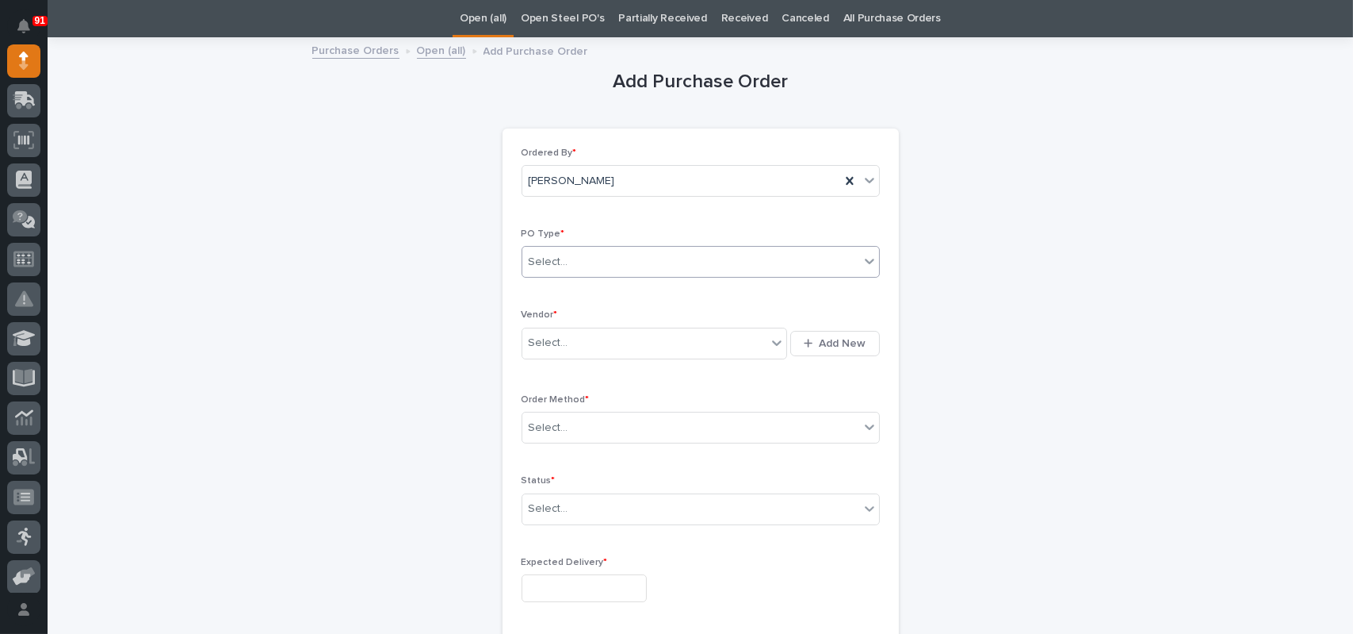
click at [615, 262] on div "Select..." at bounding box center [691, 262] width 337 height 26
click at [580, 291] on div "Quickbooks" at bounding box center [694, 292] width 357 height 28
click at [609, 265] on div "Quickbooks" at bounding box center [682, 262] width 318 height 26
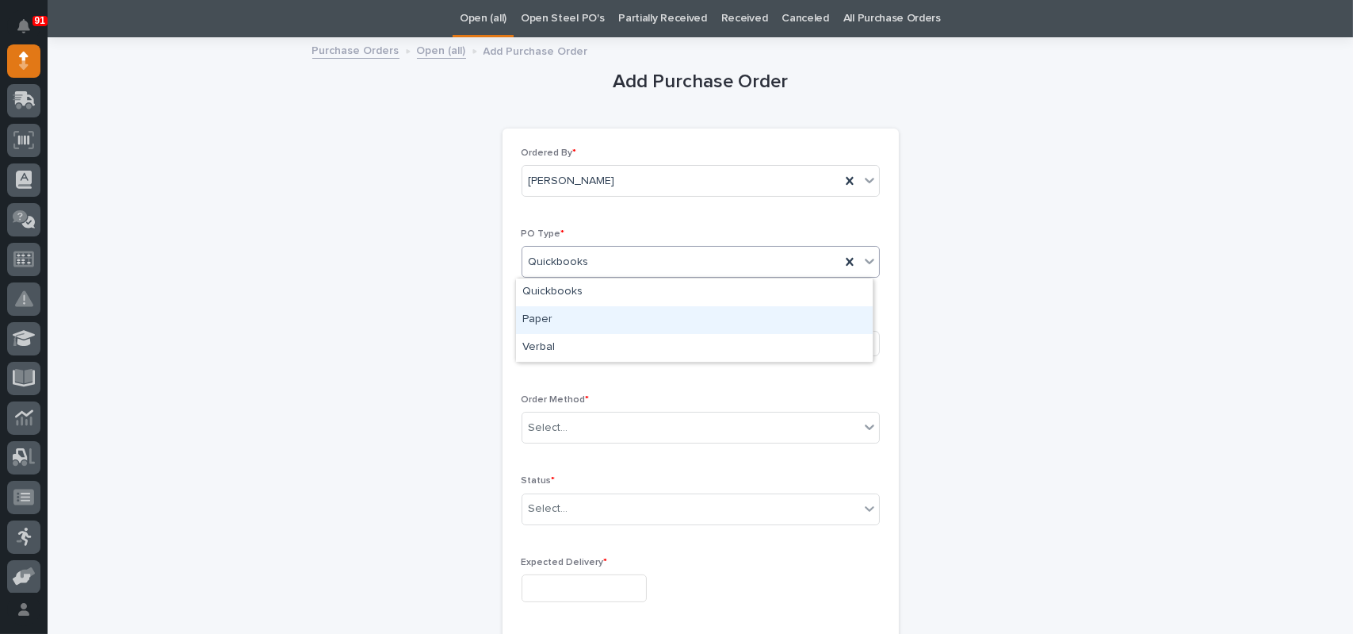
click at [569, 313] on div "Paper" at bounding box center [694, 320] width 357 height 28
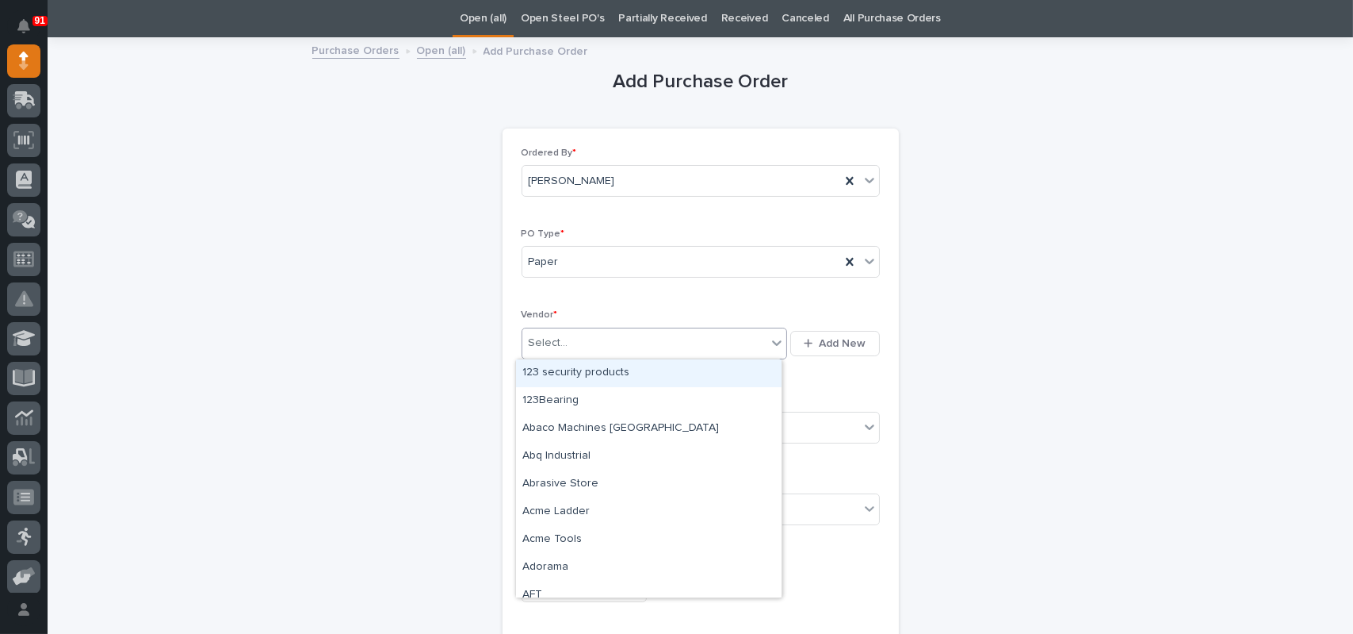
click at [572, 341] on div "Select..." at bounding box center [645, 343] width 245 height 26
type input "**"
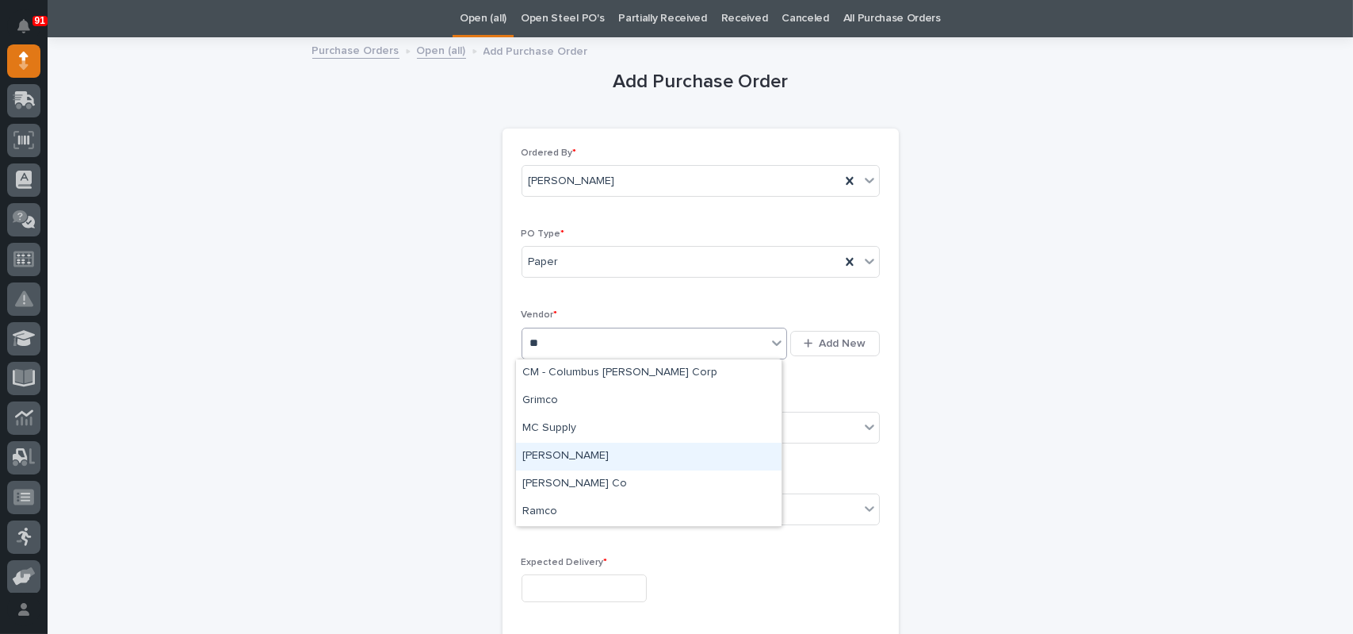
click at [561, 454] on div "[PERSON_NAME]" at bounding box center [649, 456] width 266 height 28
click at [575, 421] on div "Select..." at bounding box center [691, 428] width 337 height 26
click at [546, 450] on div "Online Order" at bounding box center [694, 457] width 357 height 28
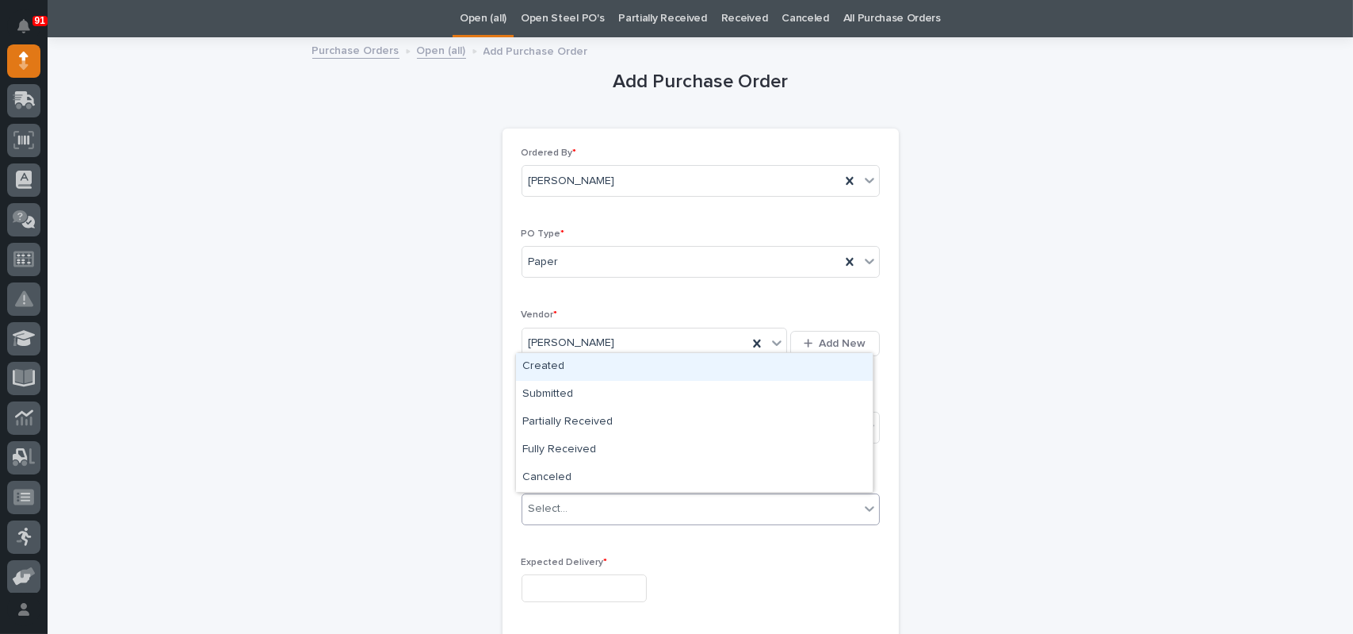
click at [544, 507] on div "Select..." at bounding box center [549, 508] width 40 height 17
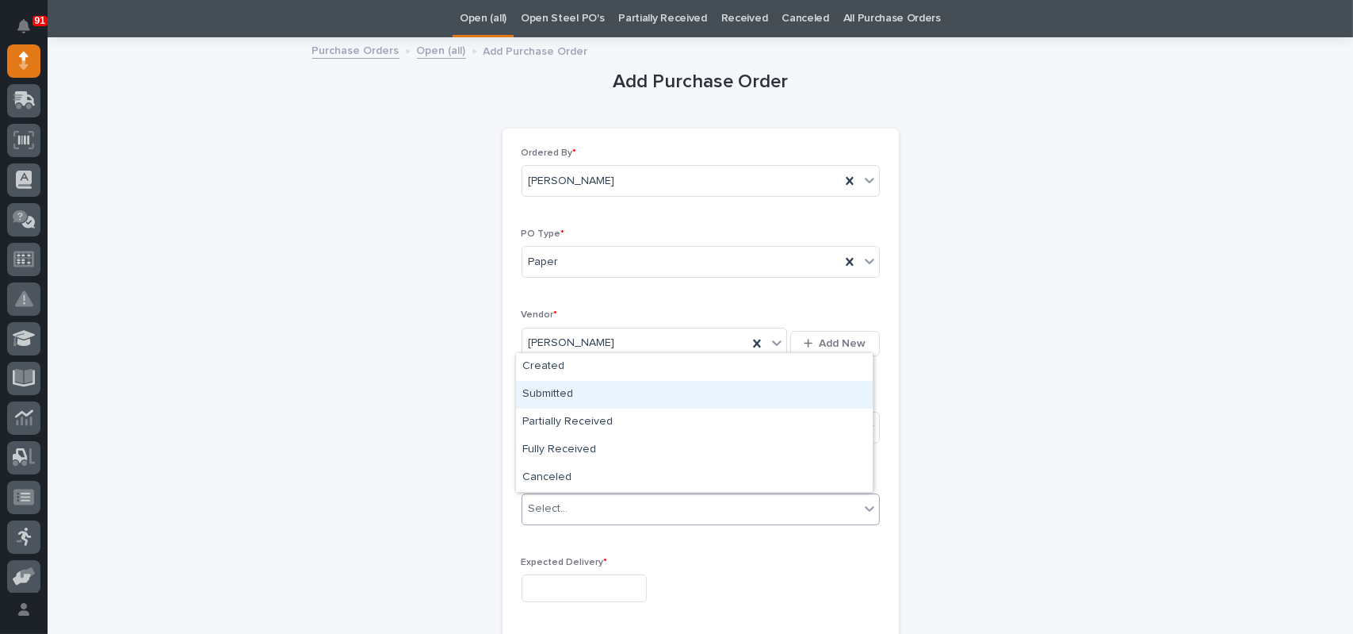
click at [553, 385] on div "Submitted" at bounding box center [694, 395] width 357 height 28
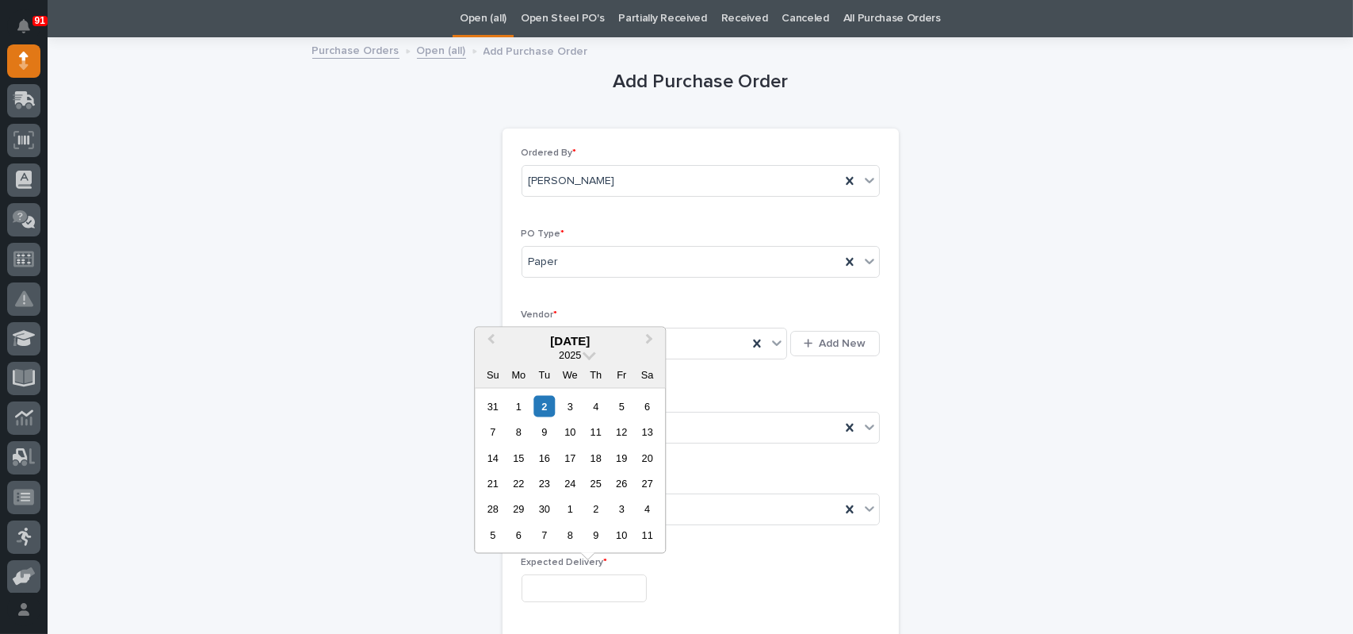
click at [544, 577] on input "text" at bounding box center [584, 588] width 125 height 28
click at [484, 339] on button "Previous Month" at bounding box center [489, 340] width 25 height 25
click at [602, 535] on div "4" at bounding box center [595, 534] width 21 height 21
type input "**********"
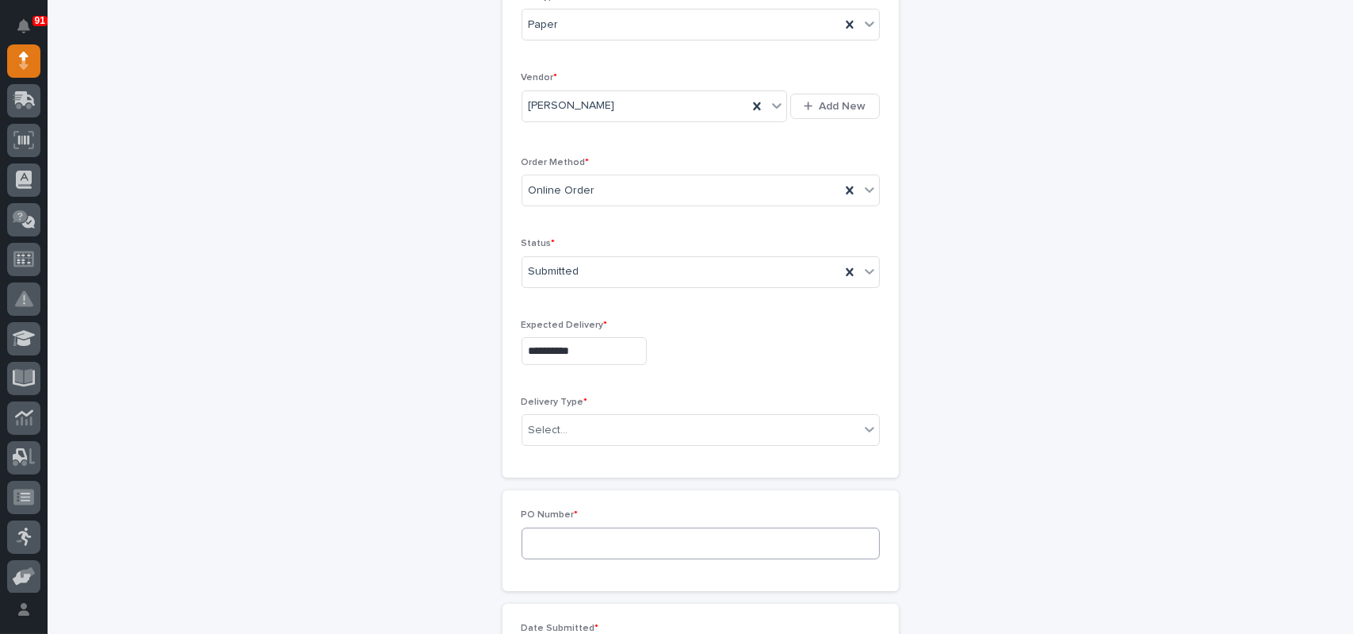
scroll to position [289, 0]
click at [599, 431] on div "Select..." at bounding box center [691, 429] width 337 height 26
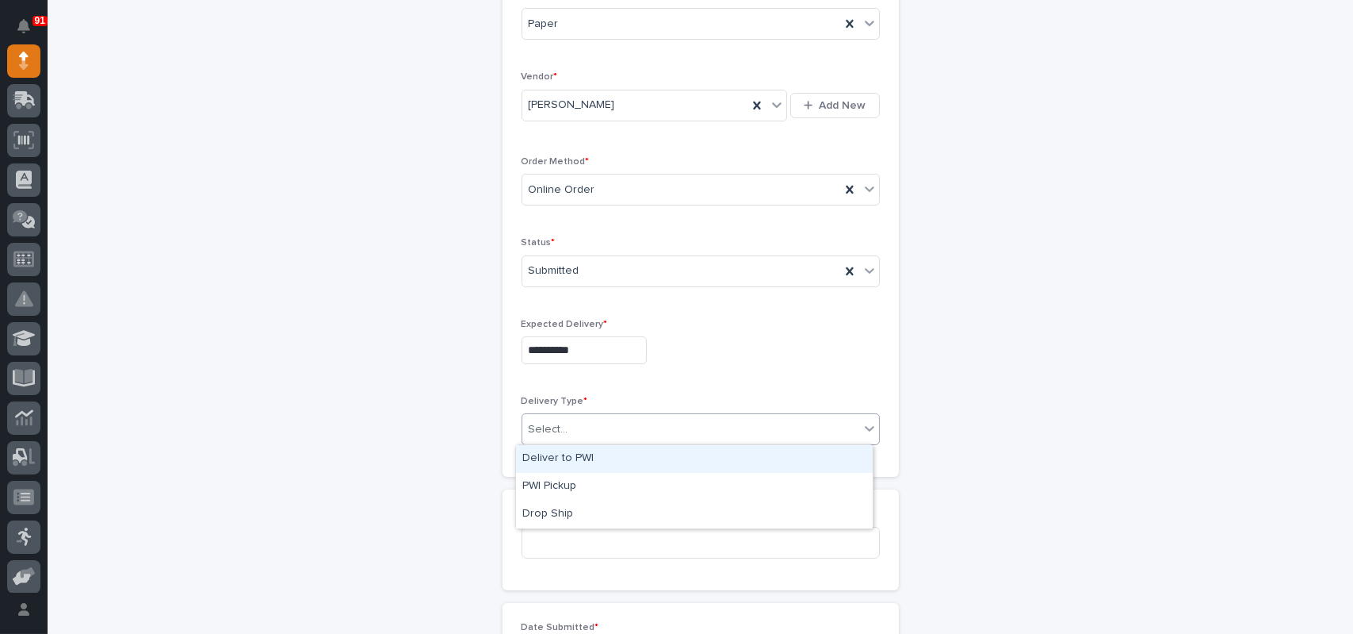
click at [571, 458] on div "Deliver to PWI" at bounding box center [694, 459] width 357 height 28
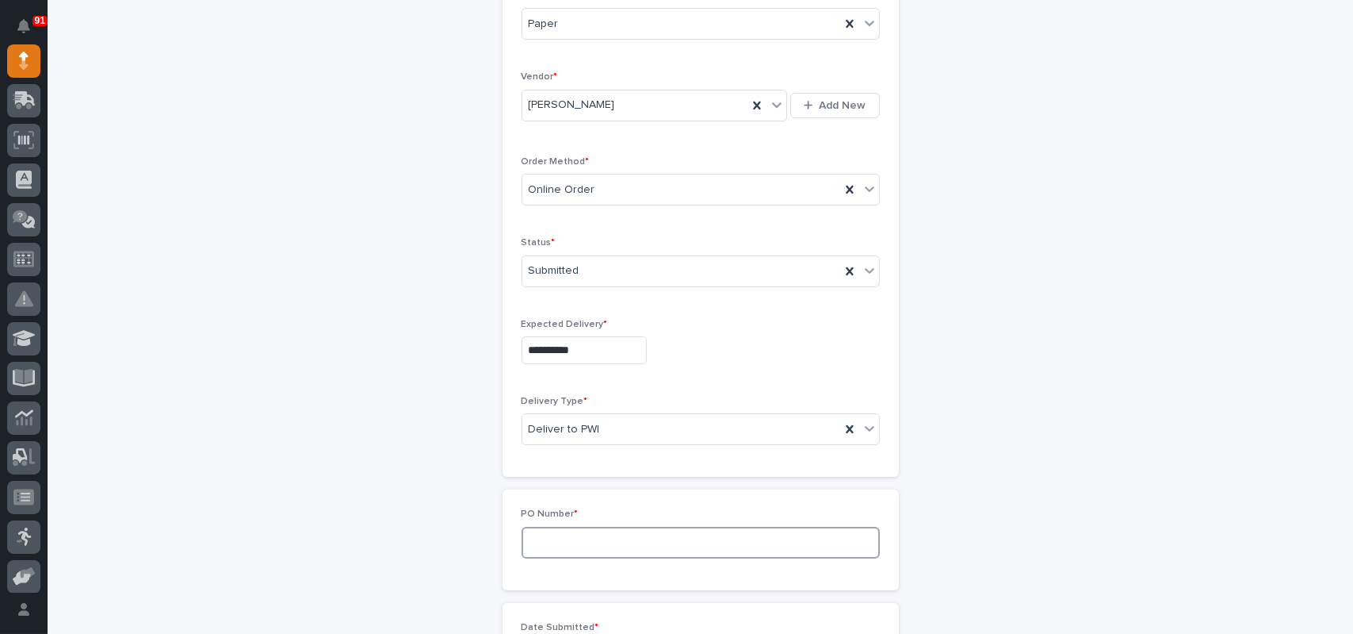
click at [568, 534] on input at bounding box center [701, 542] width 358 height 32
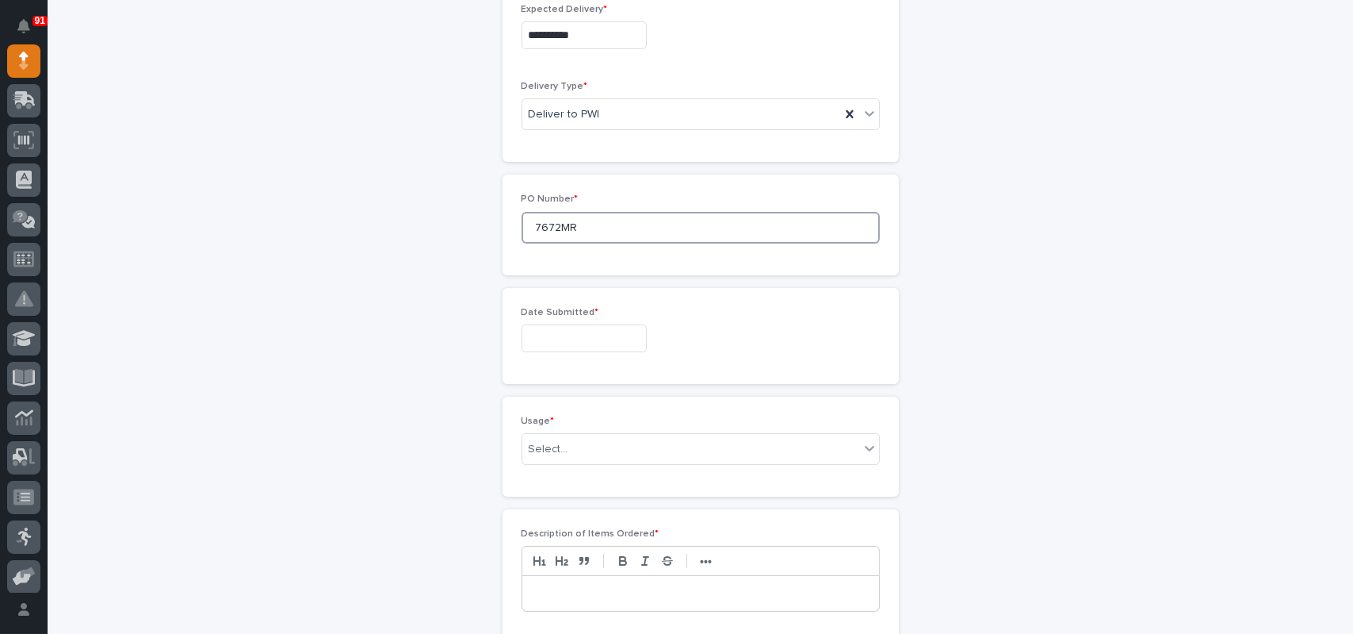
scroll to position [606, 0]
type input "7672MR"
click at [538, 331] on input "text" at bounding box center [584, 336] width 125 height 28
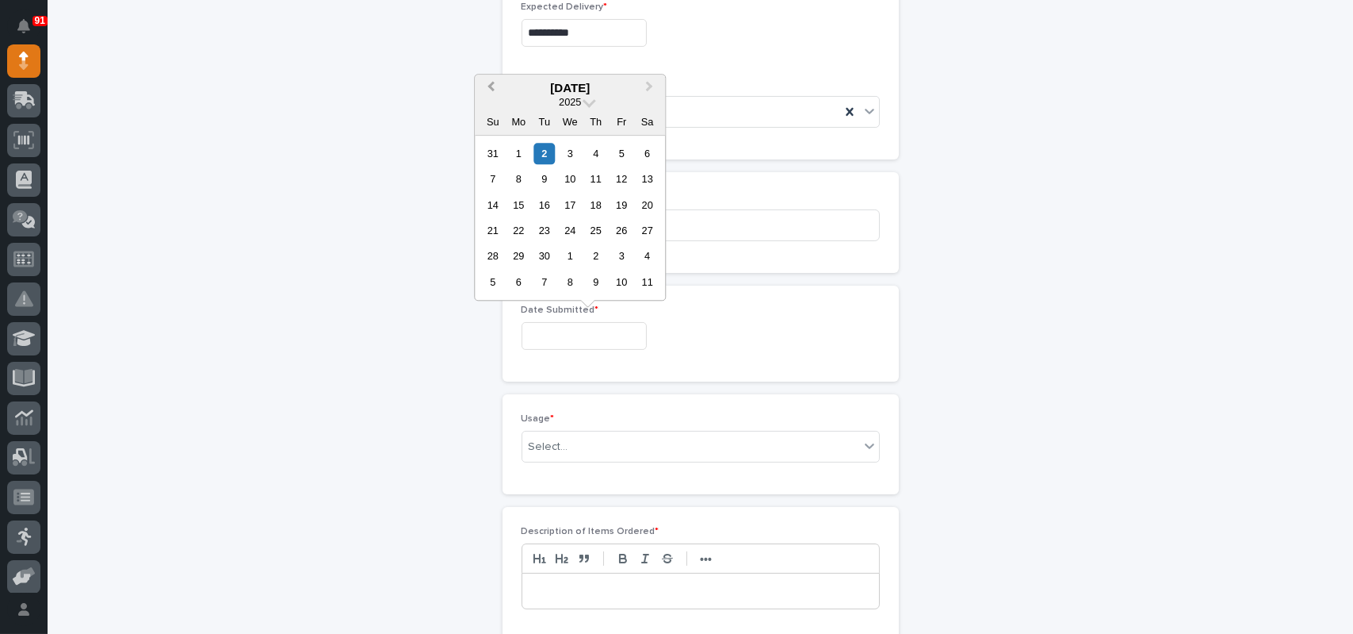
click at [488, 83] on button "Previous Month" at bounding box center [489, 88] width 25 height 25
click at [598, 258] on div "28" at bounding box center [595, 256] width 21 height 21
type input "**********"
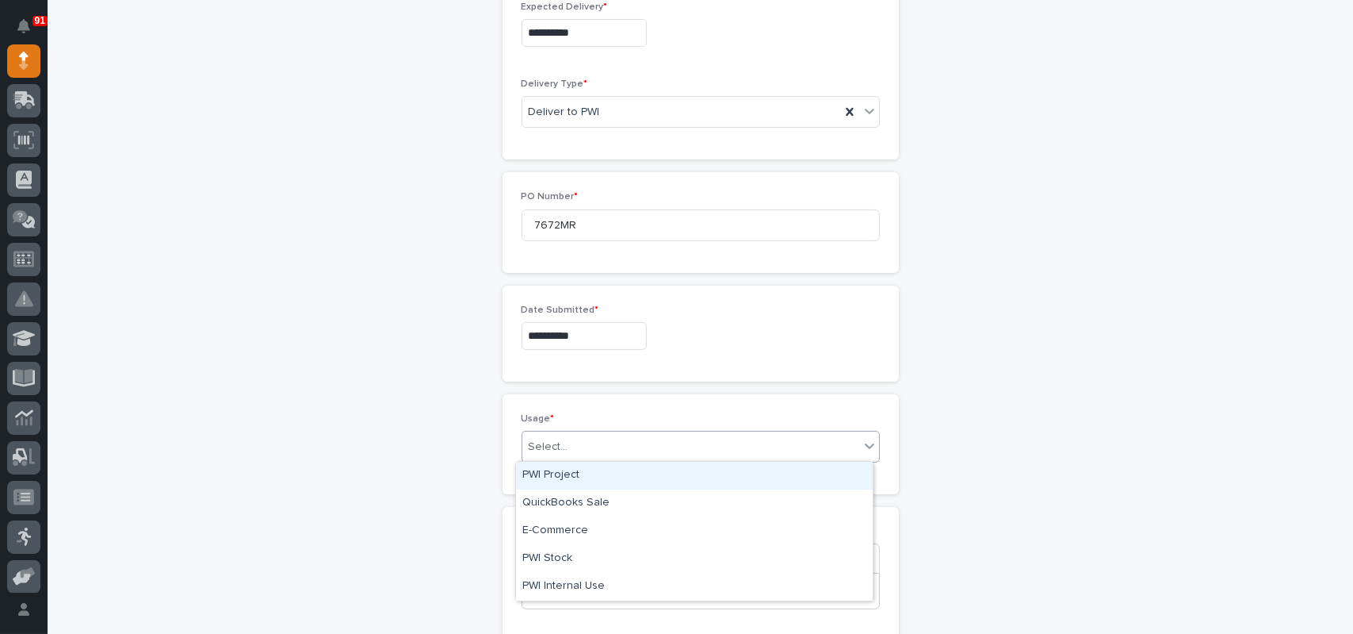
click at [578, 442] on div "Select..." at bounding box center [691, 447] width 337 height 26
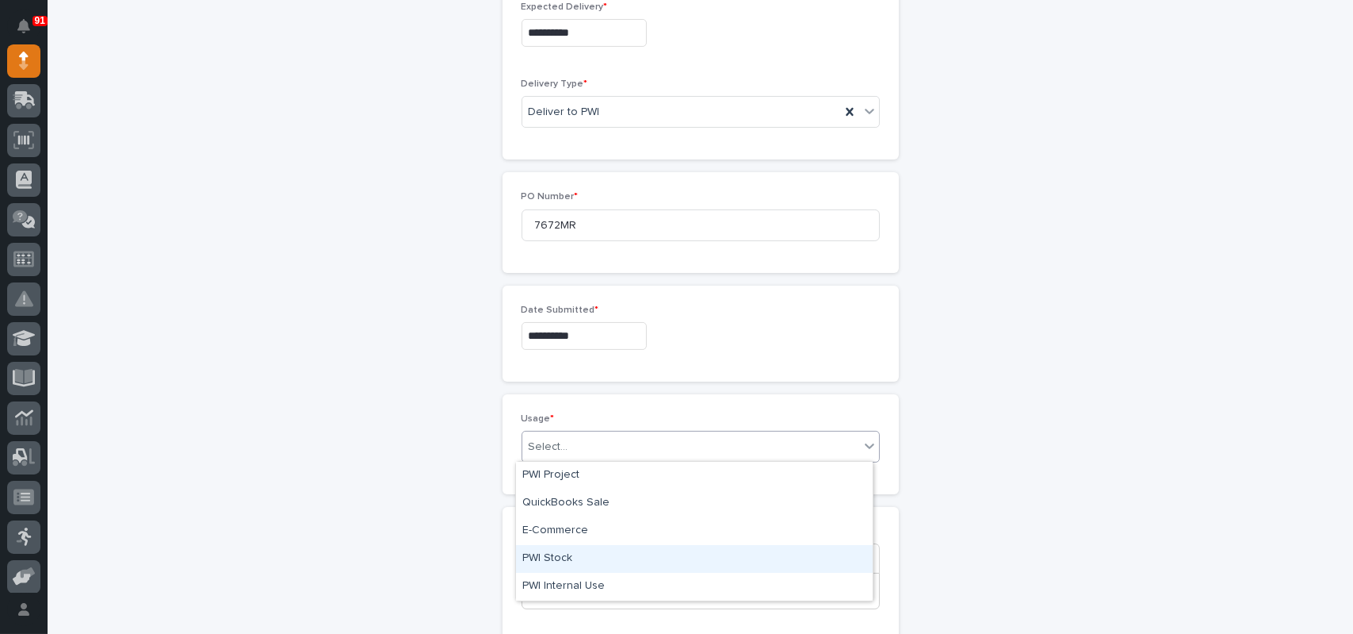
click at [569, 557] on div "PWI Stock" at bounding box center [694, 559] width 357 height 28
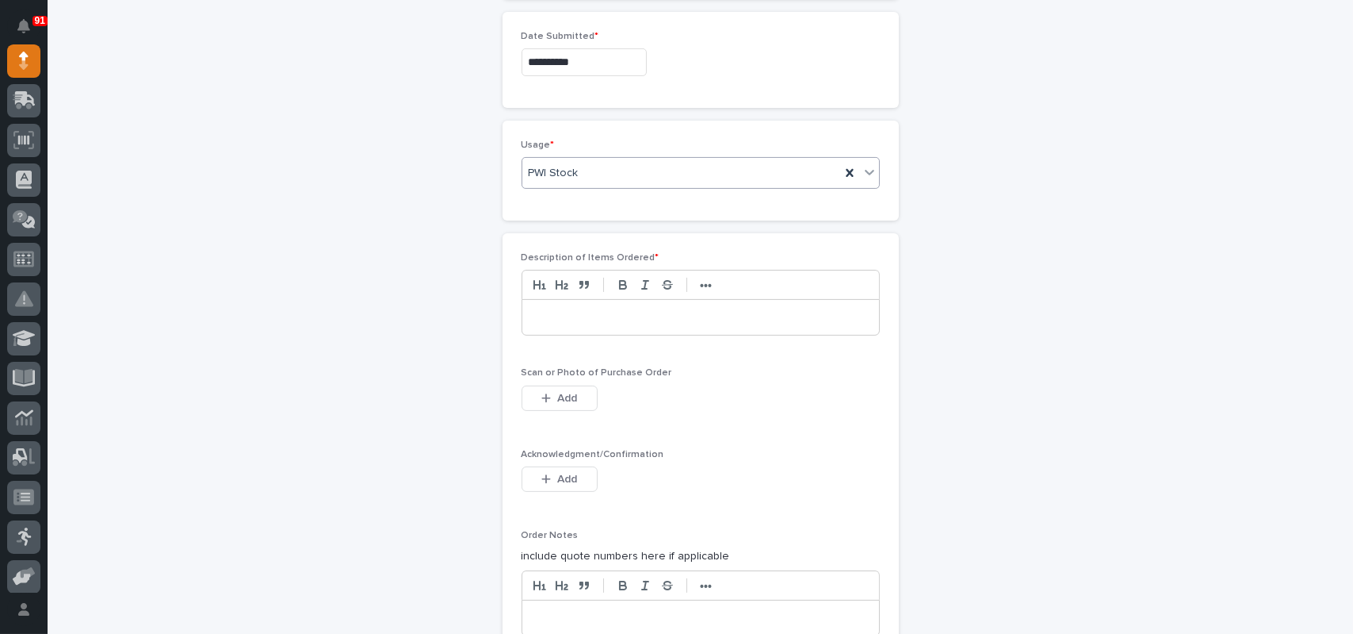
scroll to position [923, 0]
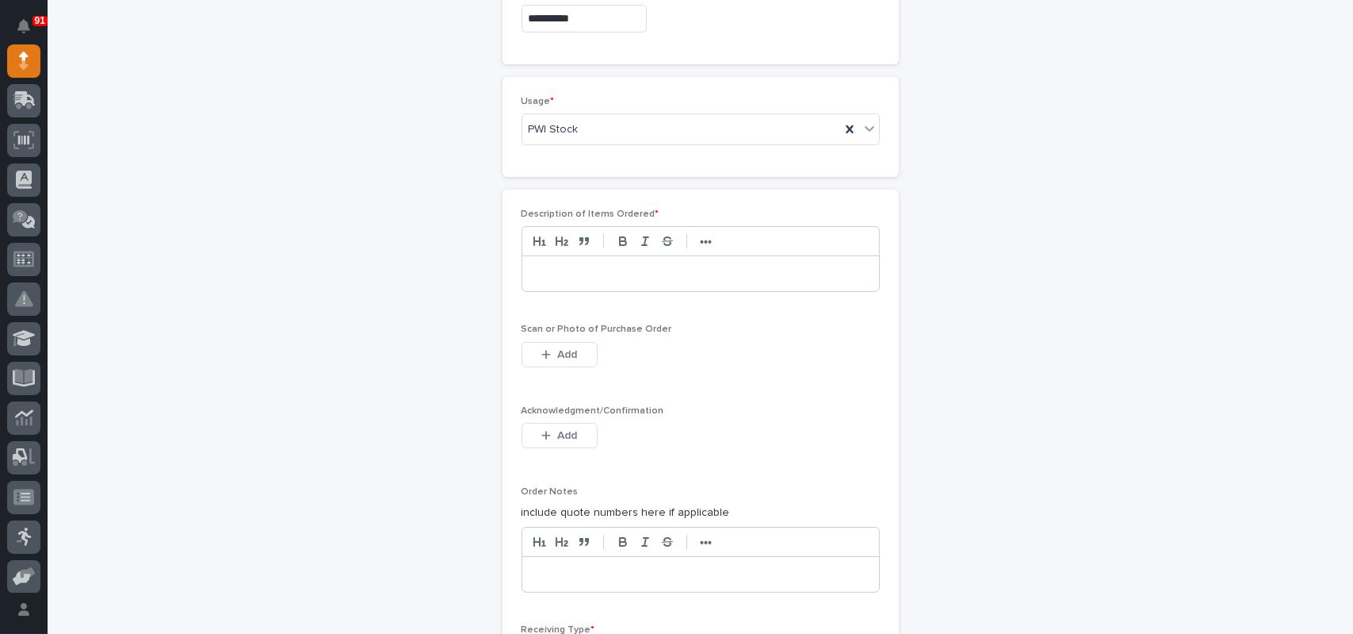
click at [591, 269] on p at bounding box center [700, 274] width 333 height 16
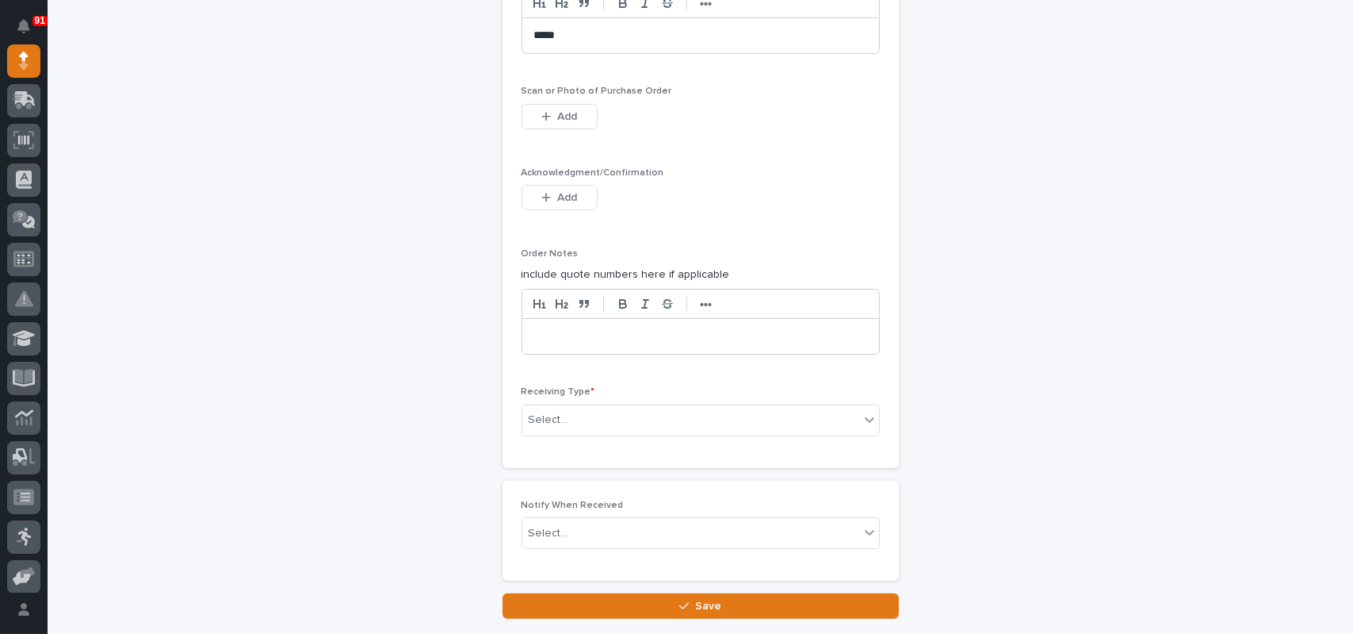
scroll to position [1082, 0]
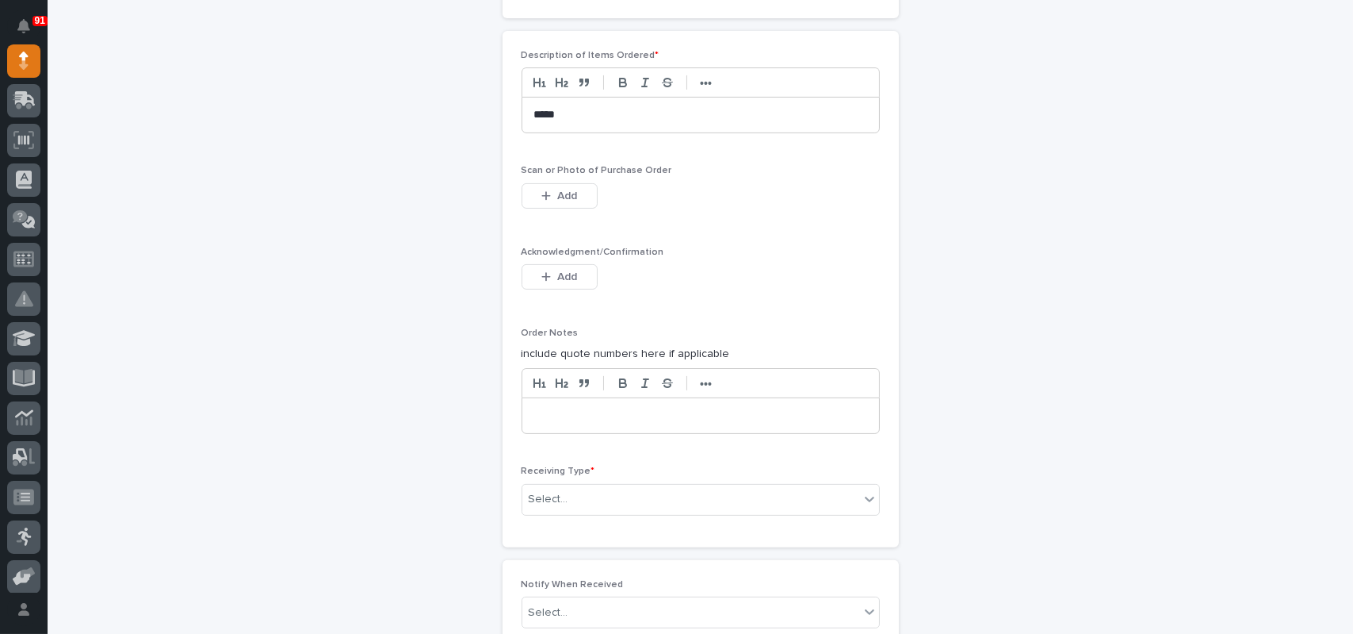
click at [553, 170] on span "Scan or Photo of Purchase Order" at bounding box center [597, 171] width 151 height 10
click at [558, 194] on span "Add" at bounding box center [567, 196] width 20 height 14
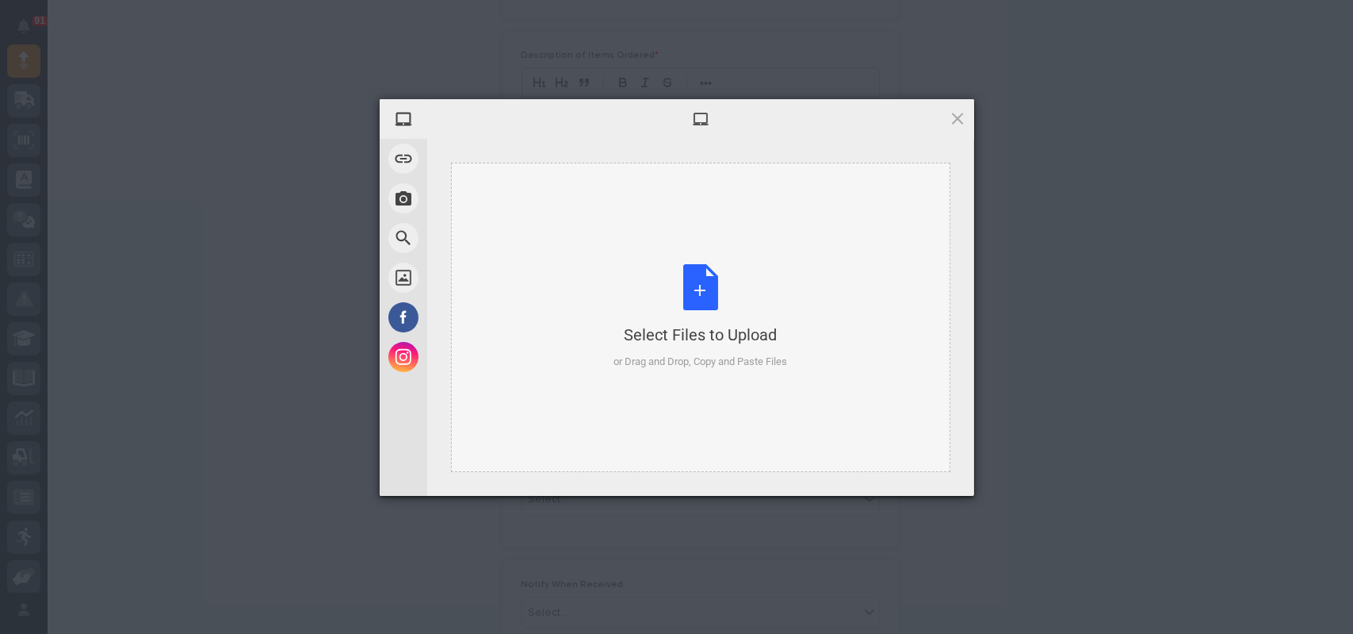
click at [695, 281] on div "Select Files to Upload or Drag and Drop, Copy and Paste Files" at bounding box center [701, 316] width 174 height 105
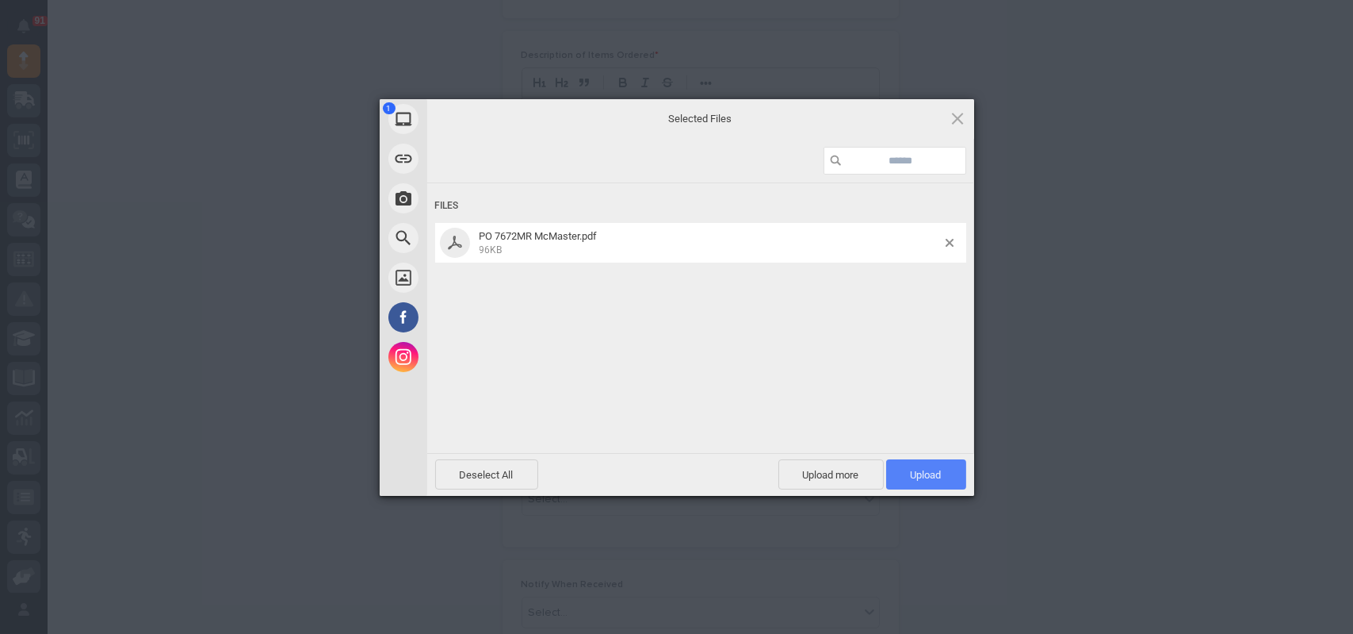
click at [925, 466] on span "Upload 1" at bounding box center [926, 474] width 80 height 30
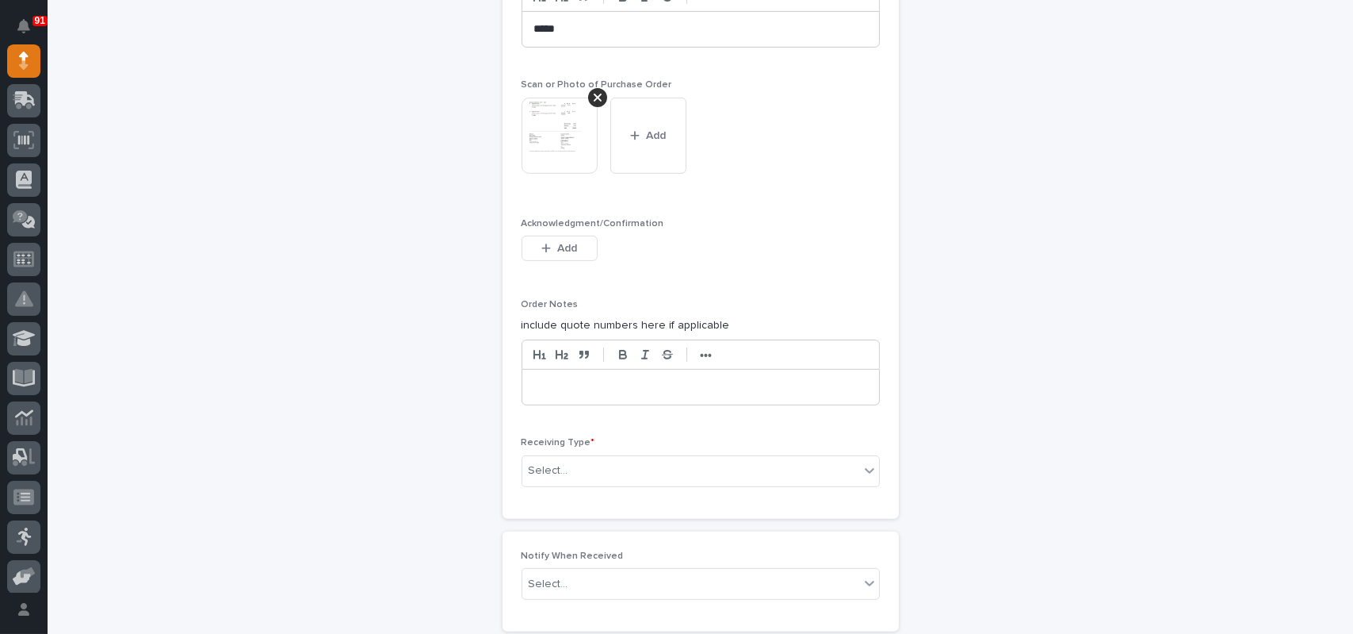
scroll to position [1324, 0]
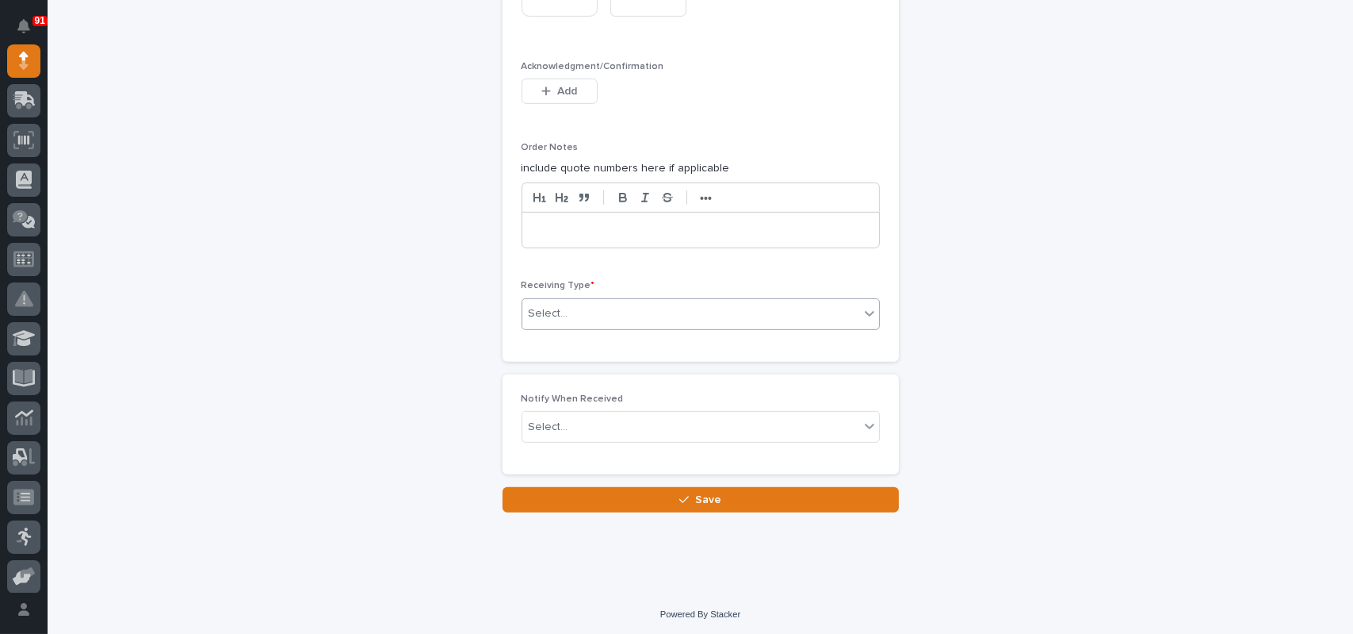
click at [595, 307] on div "Select..." at bounding box center [691, 314] width 337 height 26
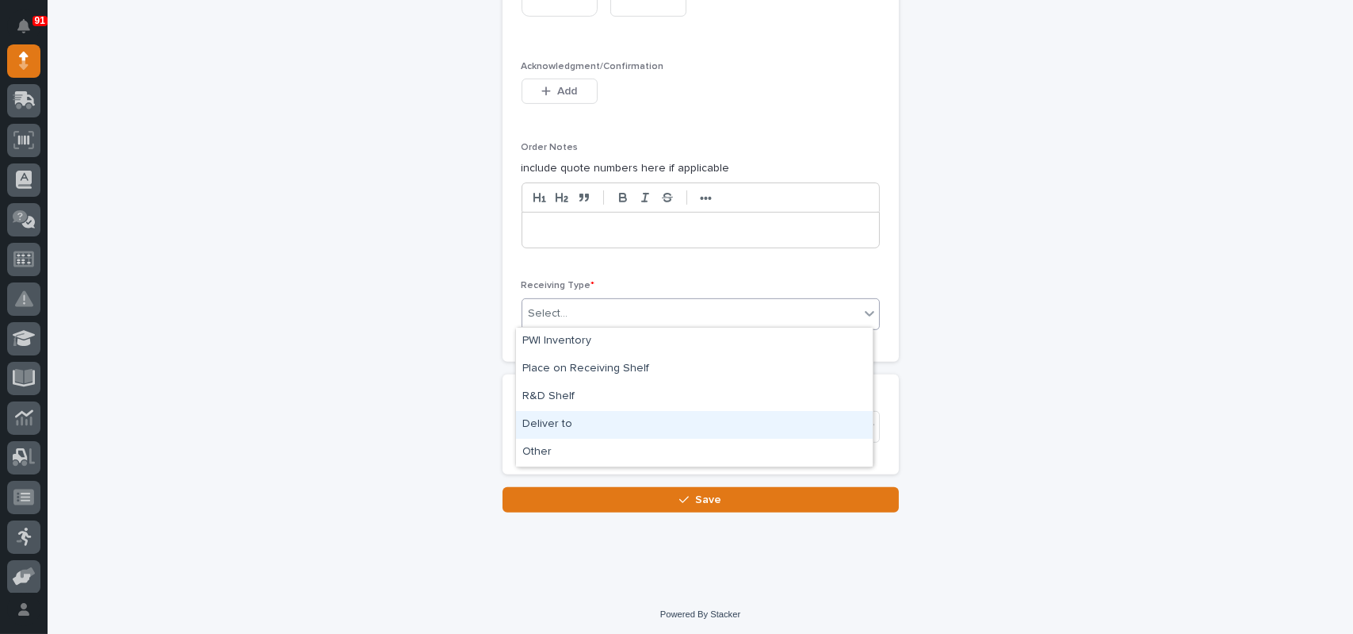
click at [552, 416] on div "Deliver to" at bounding box center [694, 425] width 357 height 28
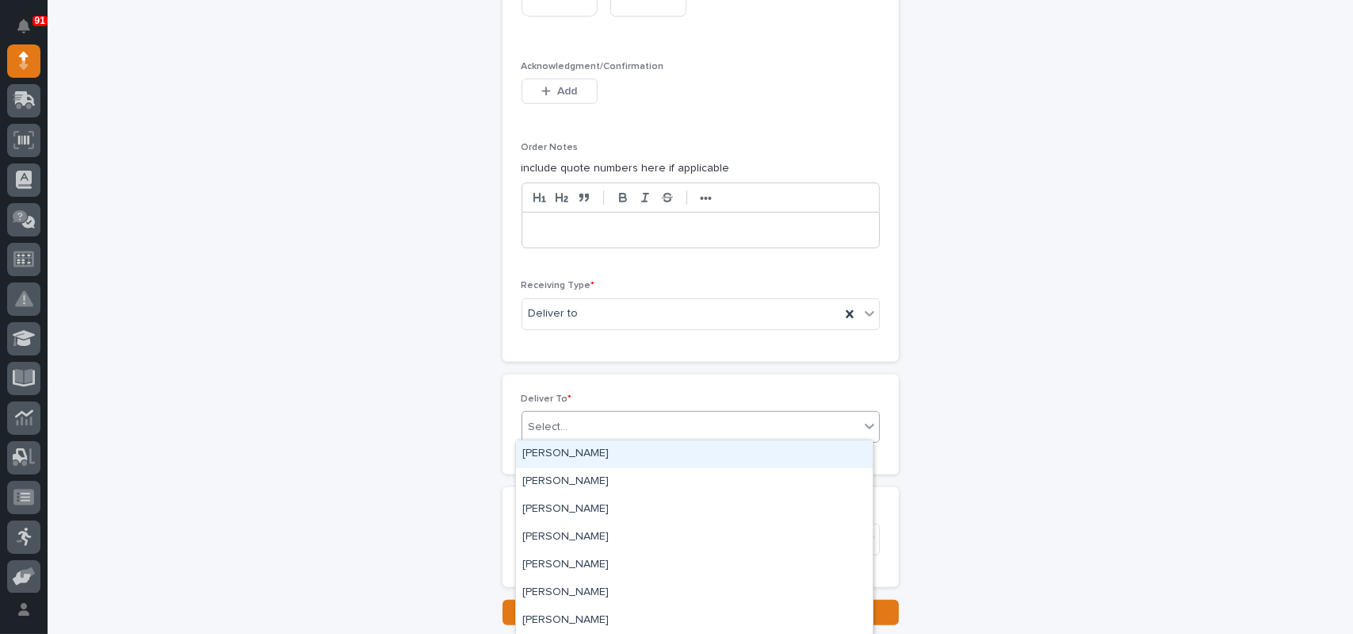
click at [600, 421] on div "Select..." at bounding box center [691, 427] width 337 height 26
type input "****"
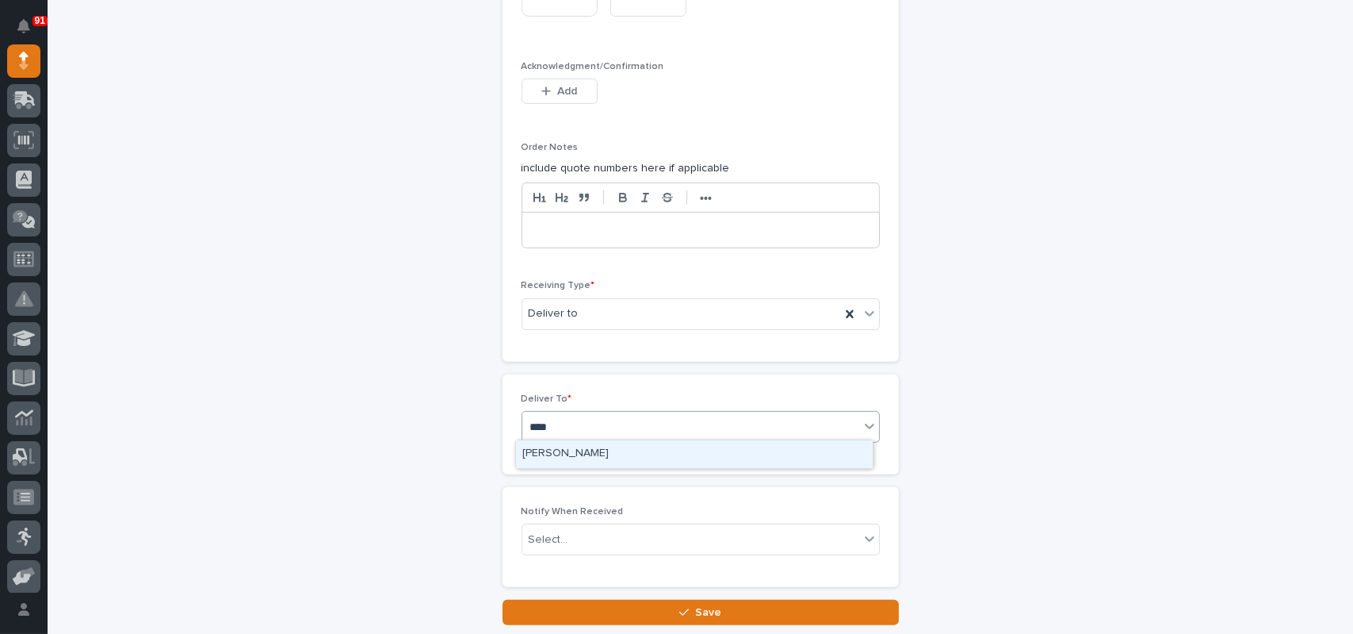
click at [561, 450] on div "[PERSON_NAME]" at bounding box center [694, 454] width 357 height 28
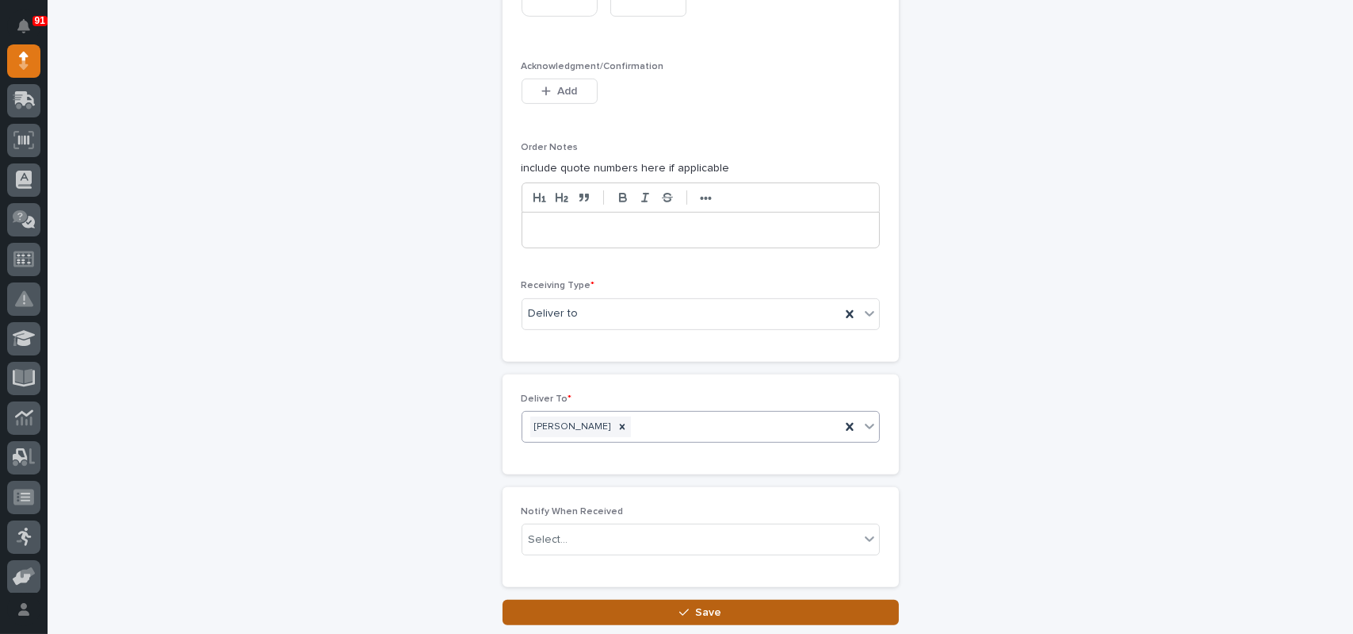
click at [669, 605] on button "Save" at bounding box center [701, 611] width 396 height 25
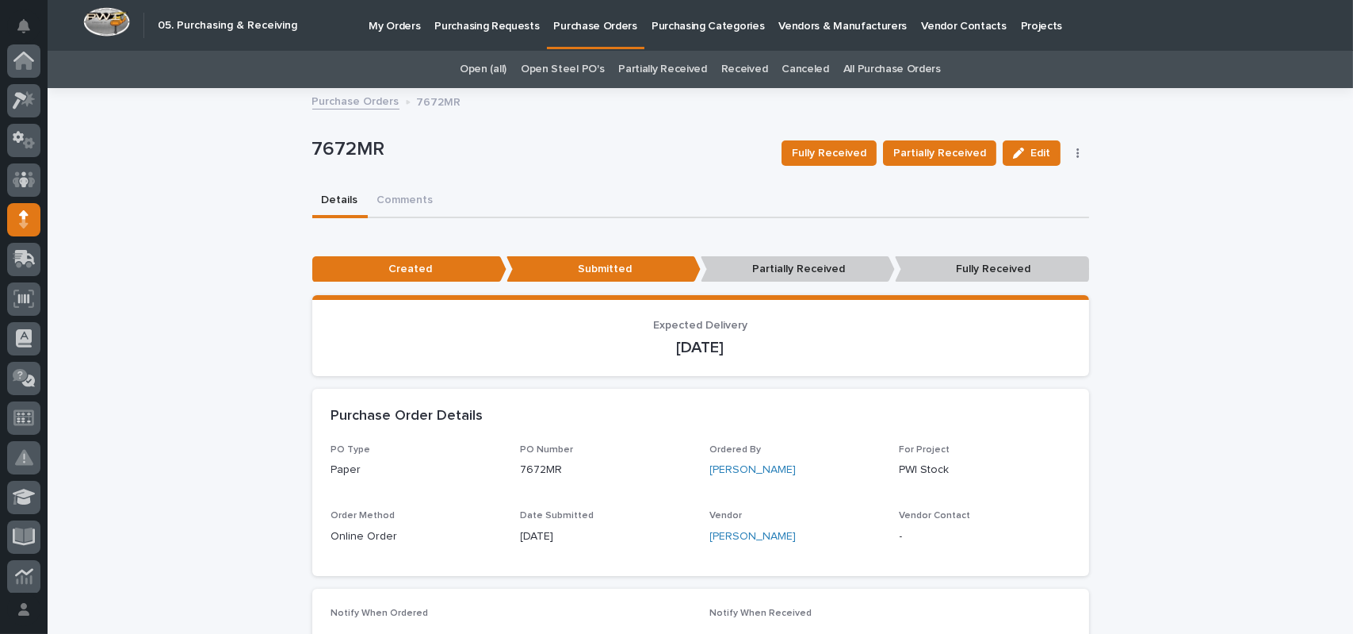
scroll to position [159, 0]
